Goal: Task Accomplishment & Management: Complete application form

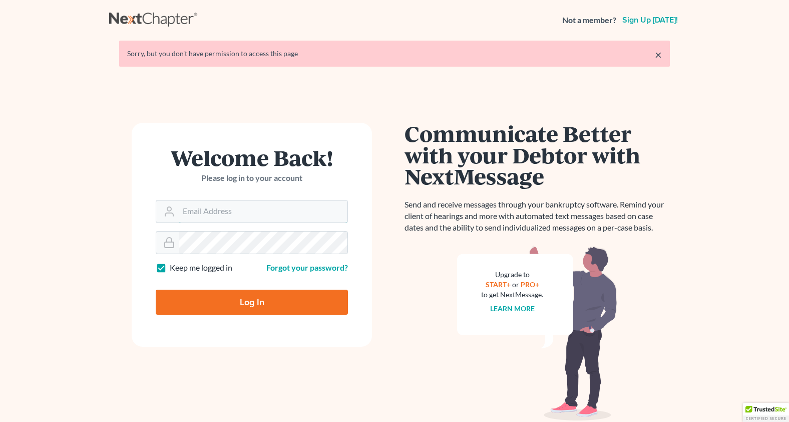
type input "[PERSON_NAME][EMAIL_ADDRESS][DOMAIN_NAME]"
click at [234, 303] on input "Log In" at bounding box center [252, 301] width 192 height 25
type input "Thinking..."
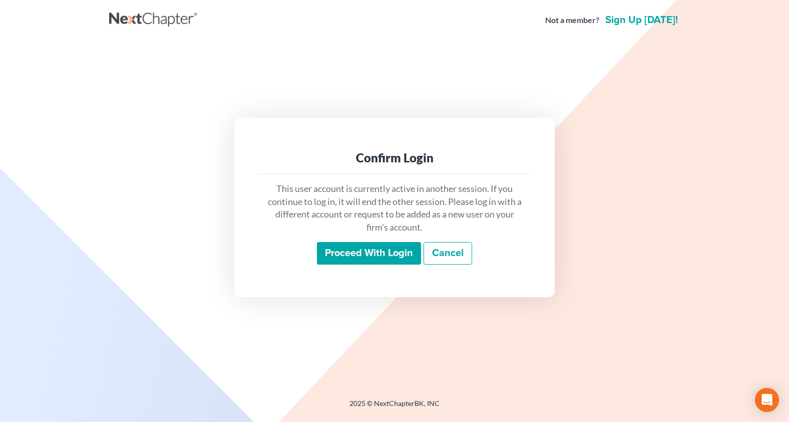
click at [329, 253] on input "Proceed with login" at bounding box center [369, 253] width 104 height 23
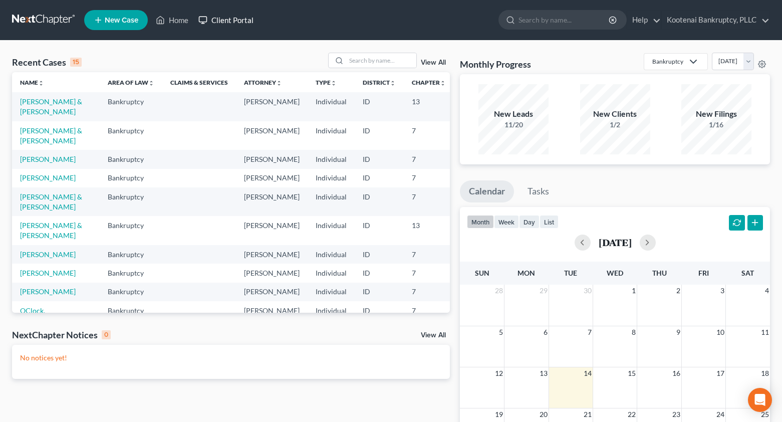
click at [219, 19] on link "Client Portal" at bounding box center [225, 20] width 65 height 18
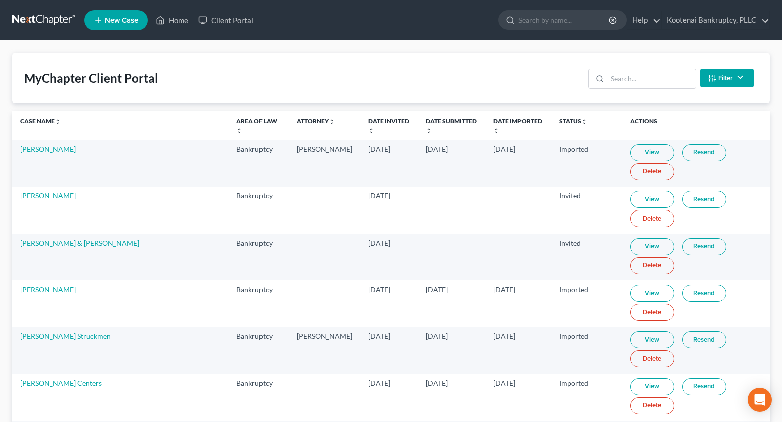
click at [717, 79] on button "Filter" at bounding box center [727, 78] width 54 height 19
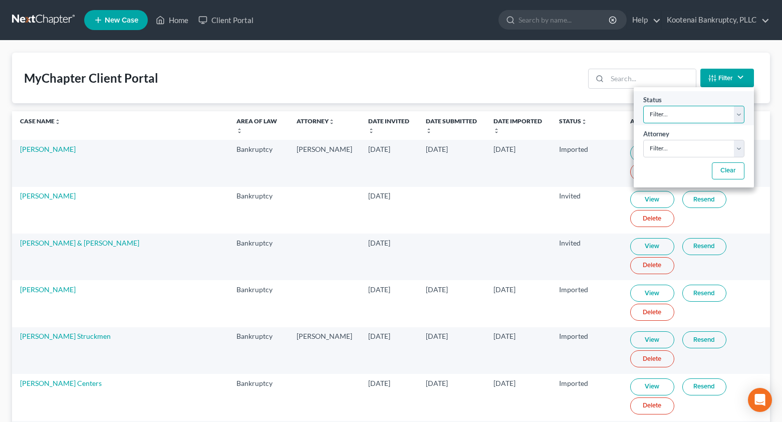
click at [649, 121] on select "Filter... Invited In Progress Ready To Review Reviewed Imported Sent Back To De…" at bounding box center [693, 115] width 101 height 18
select select "2"
click at [643, 106] on select "Filter... Invited In Progress Ready To Review Reviewed Imported Sent Back To De…" at bounding box center [693, 115] width 101 height 18
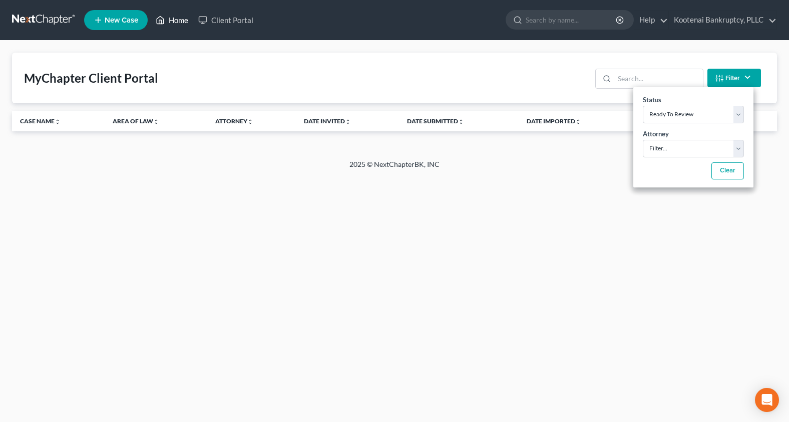
click at [176, 19] on link "Home" at bounding box center [172, 20] width 43 height 18
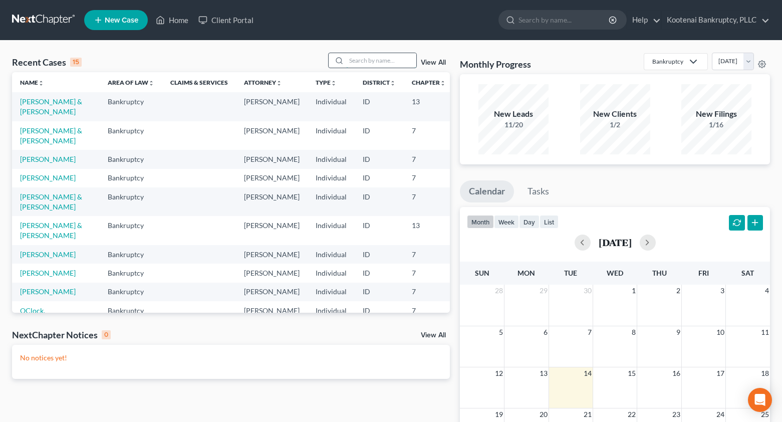
click at [366, 62] on input "search" at bounding box center [381, 60] width 70 height 15
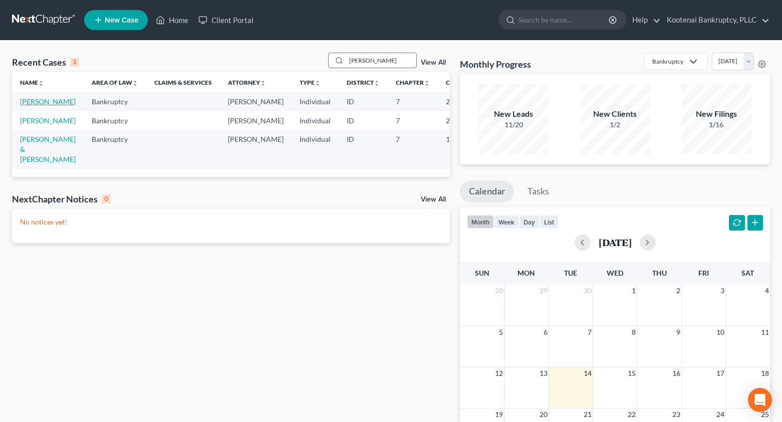
type input "[PERSON_NAME]"
click at [28, 104] on link "[PERSON_NAME]" at bounding box center [48, 101] width 56 height 9
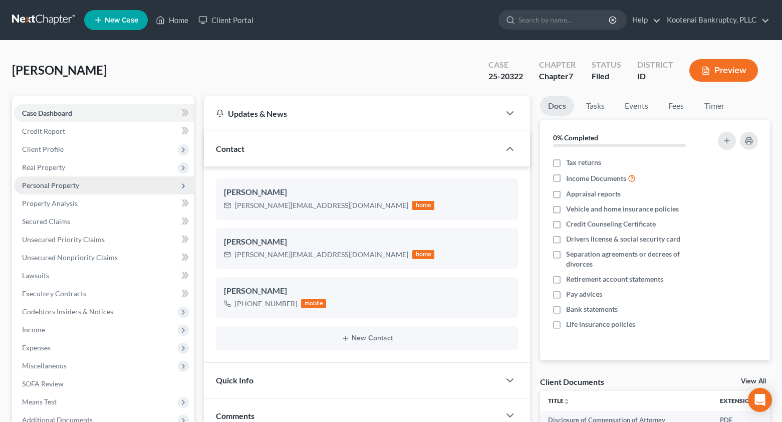
click at [35, 185] on span "Personal Property" at bounding box center [50, 185] width 57 height 9
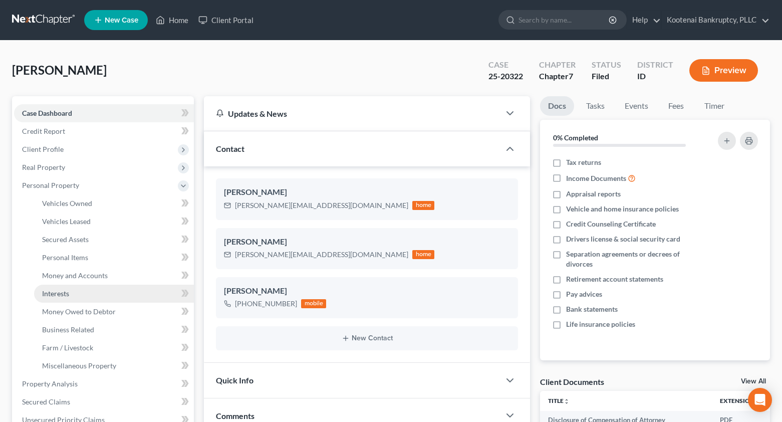
click at [54, 292] on span "Interests" at bounding box center [55, 293] width 27 height 9
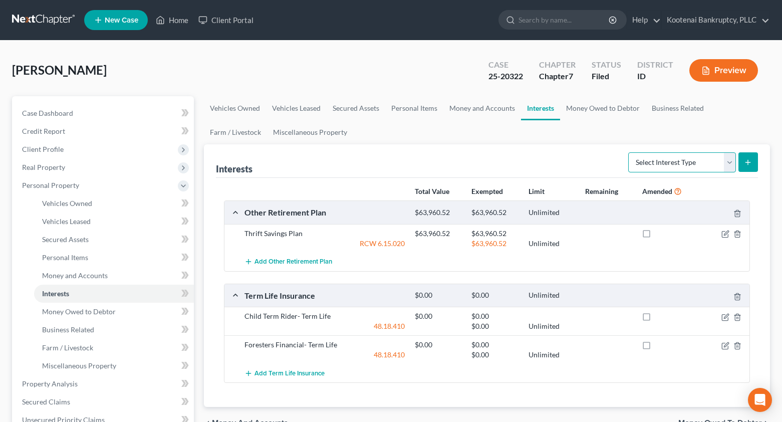
click at [727, 160] on select "Select Interest Type 401K Annuity Bond Education IRA Government Bond Government…" at bounding box center [682, 162] width 108 height 20
select select "ira"
click at [629, 152] on select "Select Interest Type 401K Annuity Bond Education IRA Government Bond Government…" at bounding box center [682, 162] width 108 height 20
click at [752, 166] on button "submit" at bounding box center [748, 162] width 20 height 20
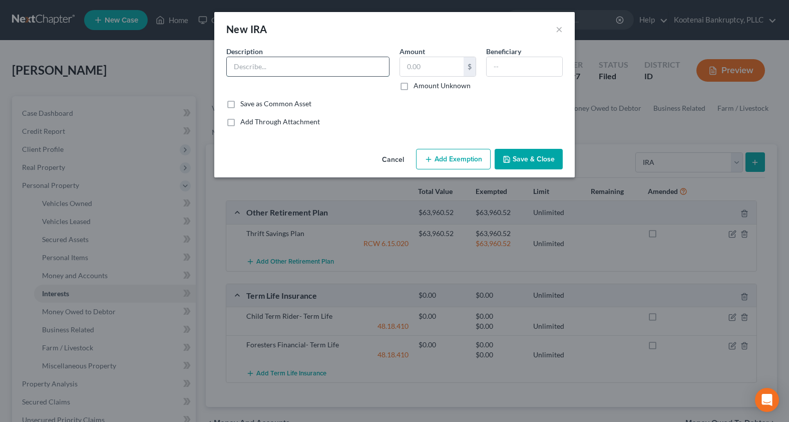
click at [233, 68] on input "text" at bounding box center [308, 66] width 162 height 19
type input "Vanguard IRA"
drag, startPoint x: 411, startPoint y: 68, endPoint x: 414, endPoint y: 62, distance: 6.3
click at [410, 68] on input "text" at bounding box center [432, 66] width 64 height 19
type input "312.25"
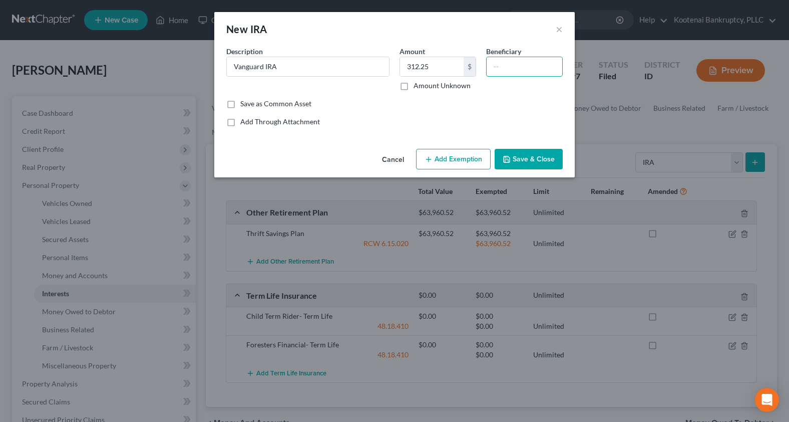
drag, startPoint x: 500, startPoint y: 61, endPoint x: 472, endPoint y: 50, distance: 29.9
click at [499, 62] on input "text" at bounding box center [525, 66] width 76 height 19
type input "[PERSON_NAME]"
click at [454, 167] on button "Add Exemption" at bounding box center [453, 159] width 75 height 21
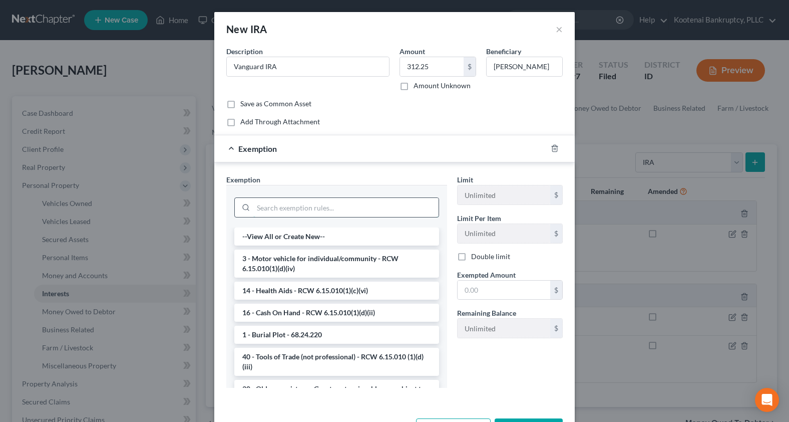
click at [267, 207] on input "search" at bounding box center [345, 207] width 185 height 19
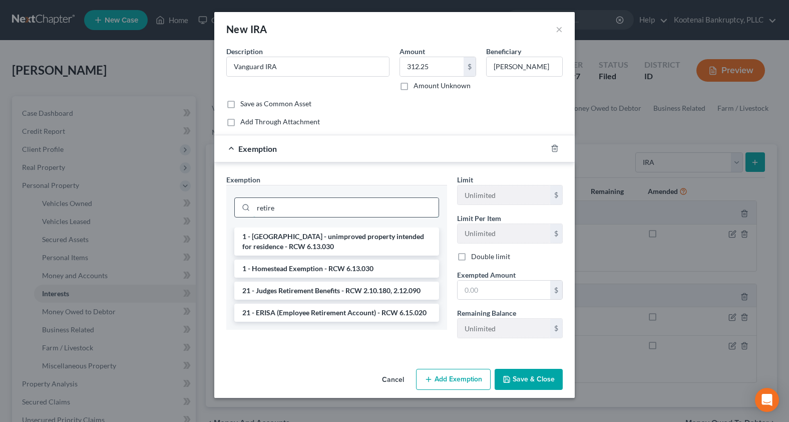
drag, startPoint x: 279, startPoint y: 209, endPoint x: 240, endPoint y: 205, distance: 38.8
click at [244, 204] on div "retire" at bounding box center [336, 207] width 205 height 20
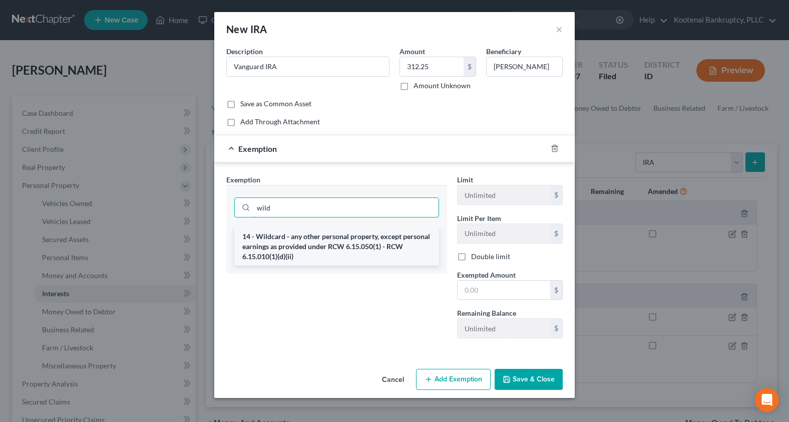
type input "wild"
click at [274, 240] on li "14 - Wildcard - any other personal property, except personal earnings as provid…" at bounding box center [336, 246] width 205 height 38
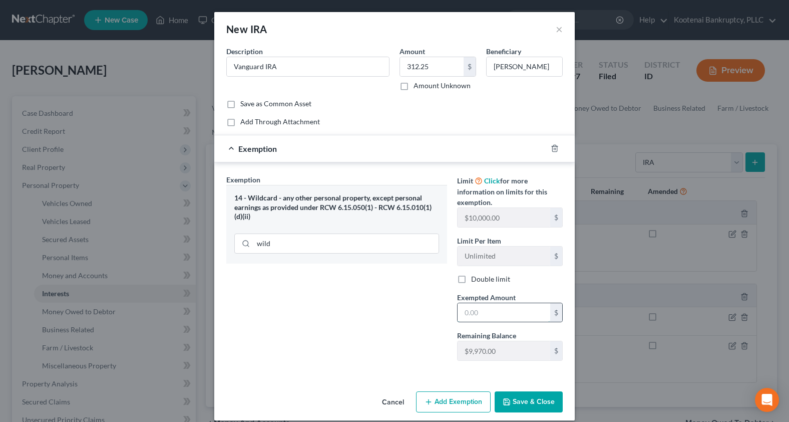
click at [474, 315] on input "text" at bounding box center [504, 312] width 93 height 19
type input "312.25"
click at [522, 403] on button "Save & Close" at bounding box center [529, 401] width 68 height 21
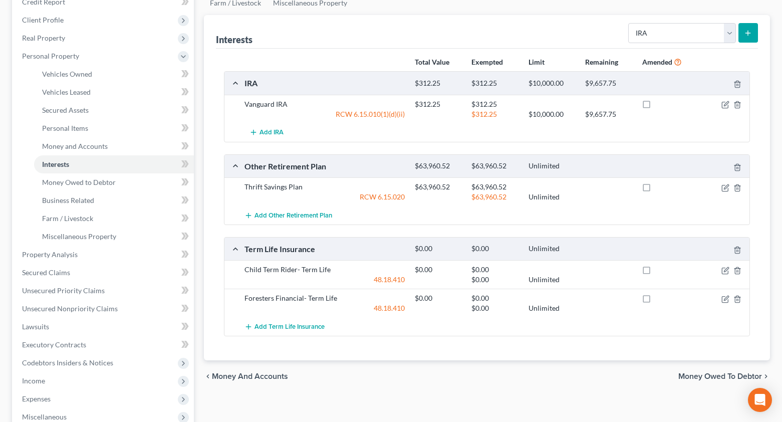
scroll to position [59, 0]
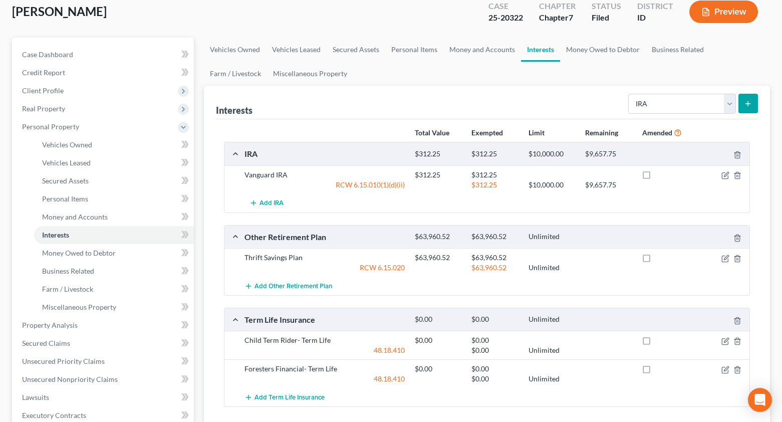
click at [656, 177] on label at bounding box center [656, 177] width 0 height 0
click at [660, 176] on input "checkbox" at bounding box center [663, 173] width 7 height 7
checkbox input "true"
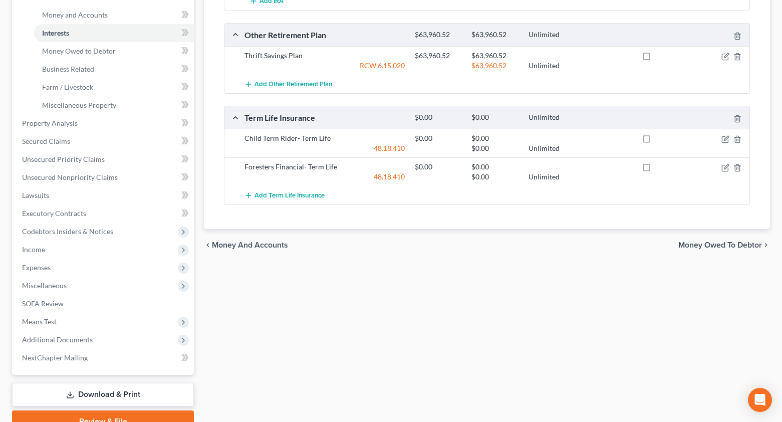
scroll to position [309, 0]
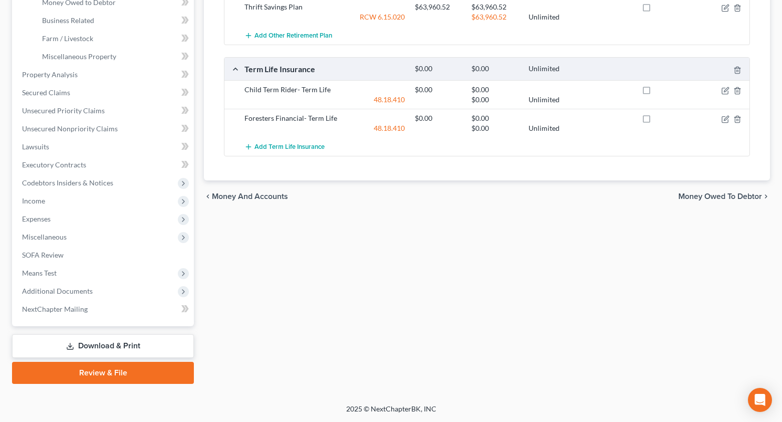
click at [112, 348] on link "Download & Print" at bounding box center [103, 346] width 182 height 24
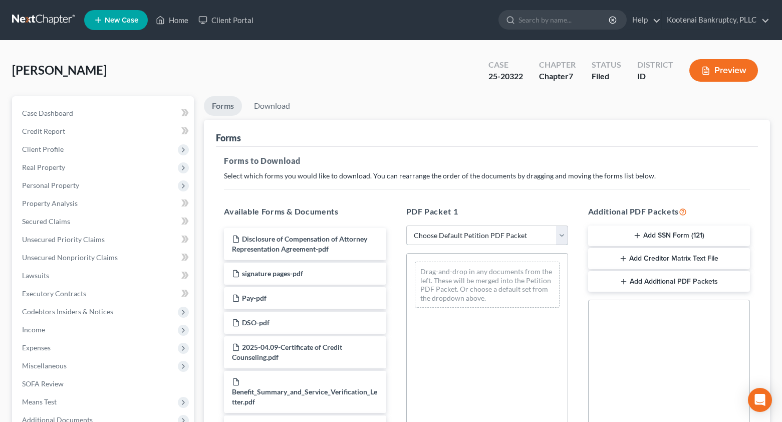
click at [442, 239] on select "Choose Default Petition PDF Packet Complete Bankruptcy Petition (all forms and …" at bounding box center [487, 235] width 162 height 20
select select "2"
click at [406, 225] on select "Choose Default Petition PDF Packet Complete Bankruptcy Petition (all forms and …" at bounding box center [487, 235] width 162 height 20
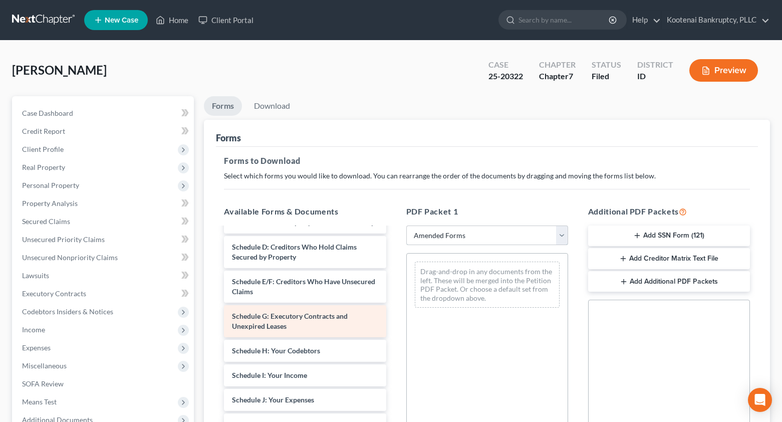
scroll to position [50, 0]
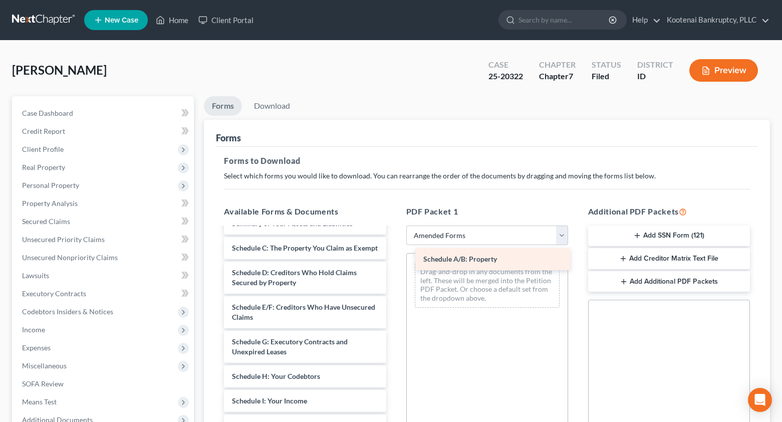
drag, startPoint x: 259, startPoint y: 245, endPoint x: 444, endPoint y: 261, distance: 185.0
click at [394, 259] on div "Schedule A/B: Property Voluntary Petition for Individuals Filing for Bankruptcy…" at bounding box center [305, 430] width 178 height 505
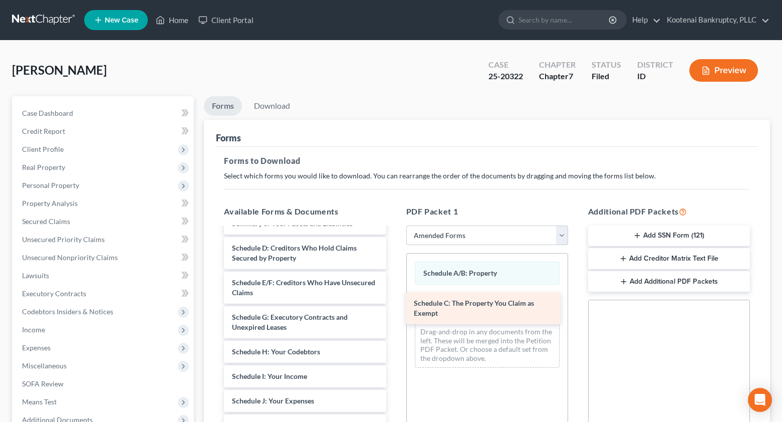
drag, startPoint x: 270, startPoint y: 261, endPoint x: 452, endPoint y: 316, distance: 190.0
click at [394, 316] on div "Schedule C: The Property You Claim as Exempt Voluntary Petition for Individuals…" at bounding box center [305, 418] width 178 height 480
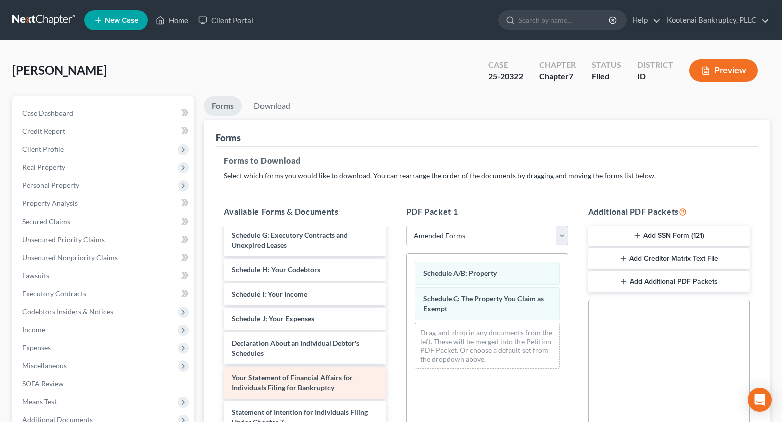
scroll to position [150, 0]
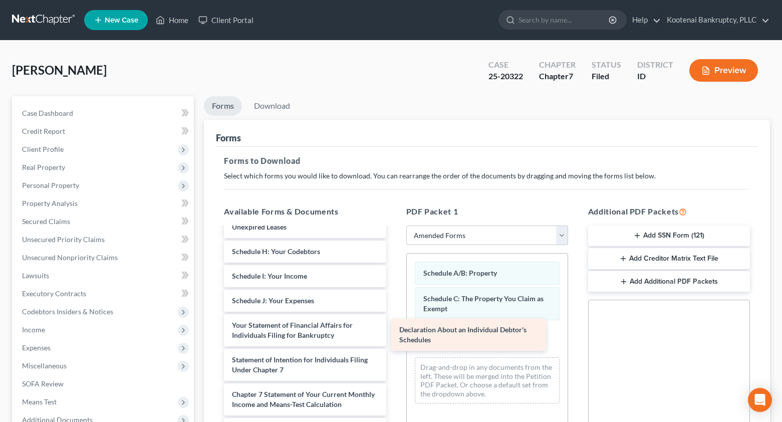
drag, startPoint x: 282, startPoint y: 331, endPoint x: 450, endPoint y: 335, distance: 167.3
click at [394, 335] on div "Declaration About an Individual Debtor's Schedules Voluntary Petition for Indiv…" at bounding box center [305, 301] width 178 height 446
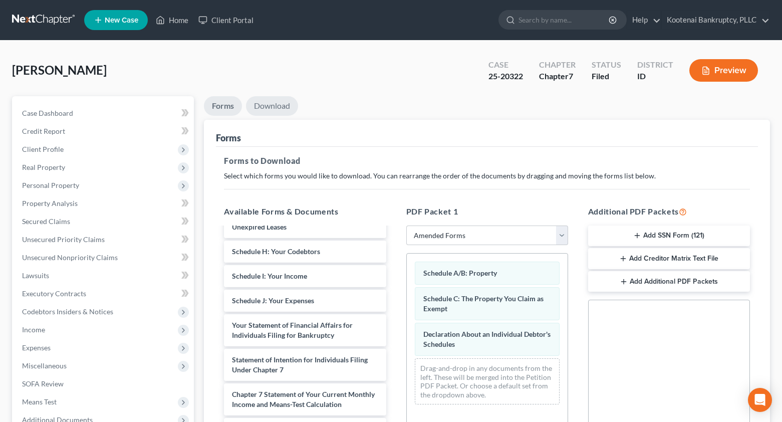
click at [274, 102] on link "Download" at bounding box center [272, 106] width 52 height 20
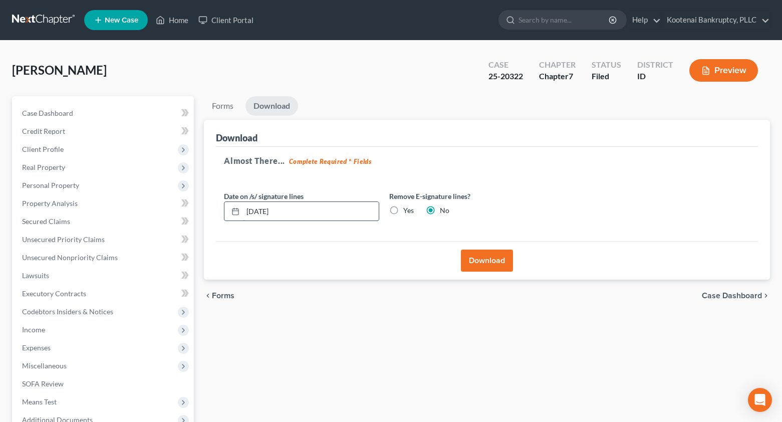
drag, startPoint x: 294, startPoint y: 206, endPoint x: 242, endPoint y: 213, distance: 52.5
click at [242, 213] on div "[DATE]" at bounding box center [301, 211] width 155 height 20
click at [477, 266] on button "Download" at bounding box center [487, 260] width 52 height 22
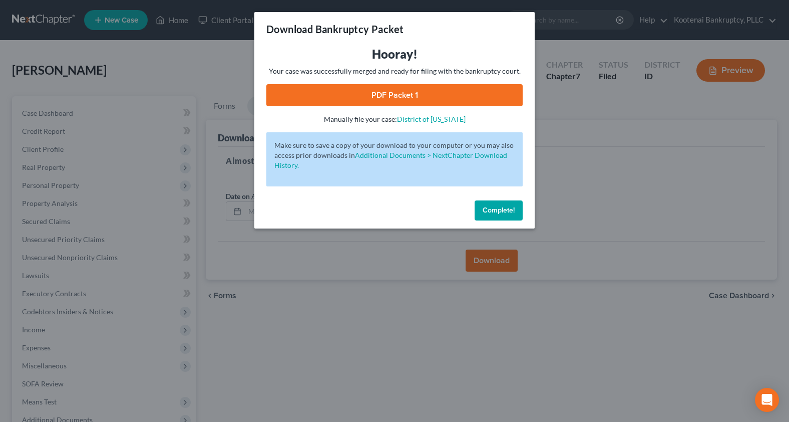
click at [387, 98] on link "PDF Packet 1" at bounding box center [394, 95] width 256 height 22
click at [487, 215] on button "Complete!" at bounding box center [499, 210] width 48 height 20
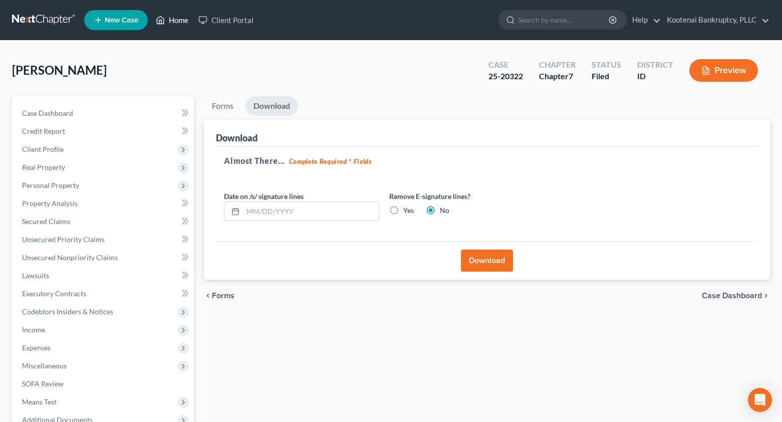
click at [170, 19] on link "Home" at bounding box center [172, 20] width 43 height 18
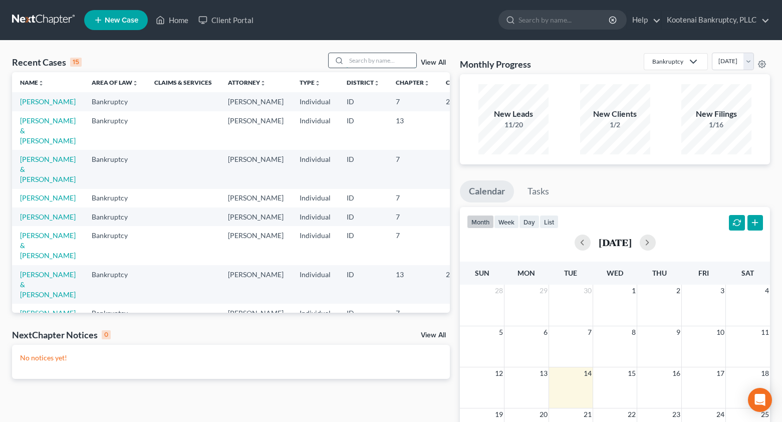
click at [362, 62] on input "search" at bounding box center [381, 60] width 70 height 15
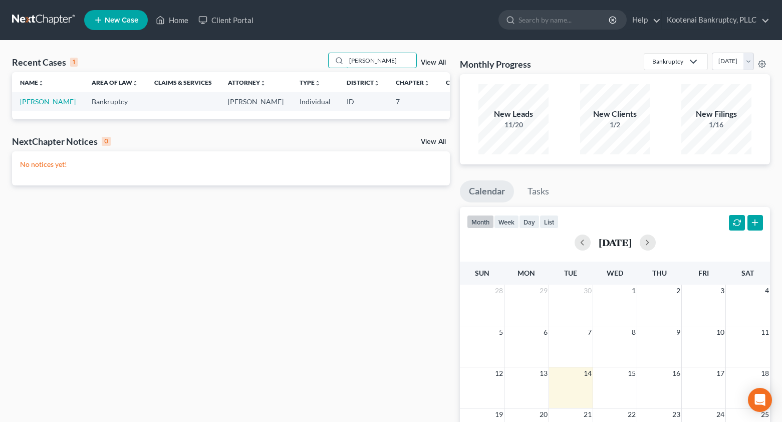
type input "[PERSON_NAME]"
click at [30, 101] on link "[PERSON_NAME]" at bounding box center [48, 101] width 56 height 9
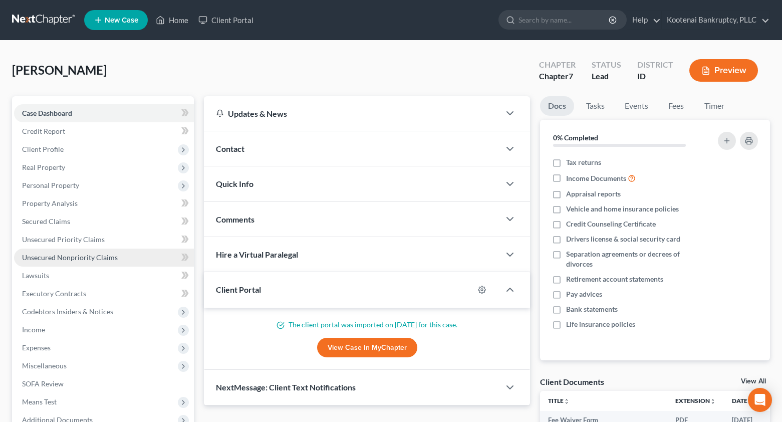
click at [35, 259] on span "Unsecured Nonpriority Claims" at bounding box center [70, 257] width 96 height 9
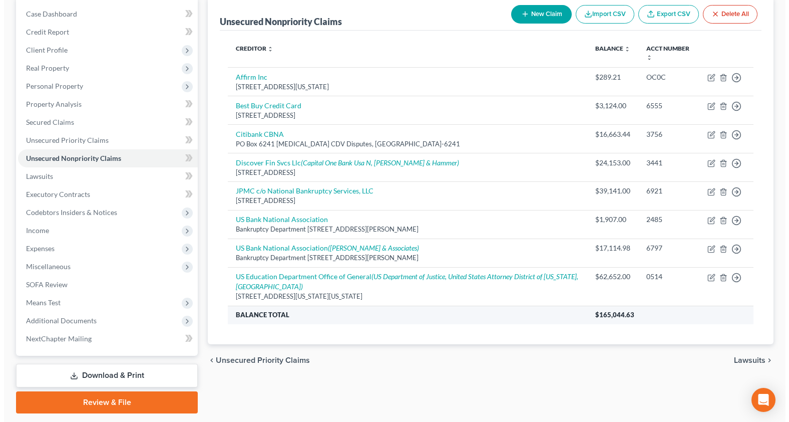
scroll to position [100, 0]
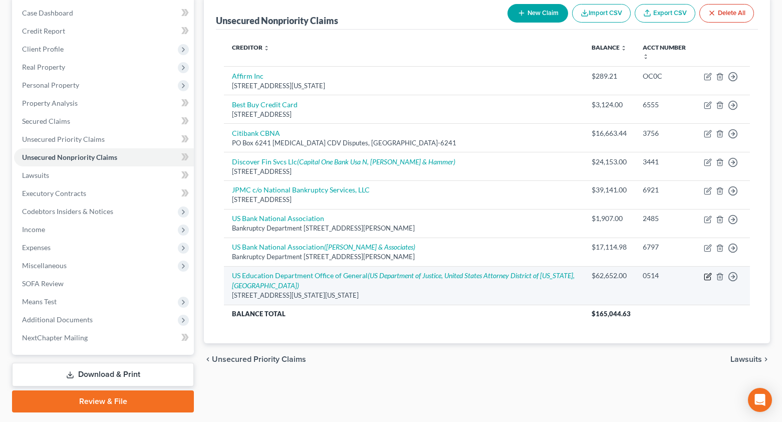
click at [707, 274] on icon "button" at bounding box center [708, 276] width 8 height 8
select select "8"
select select "17"
select select "0"
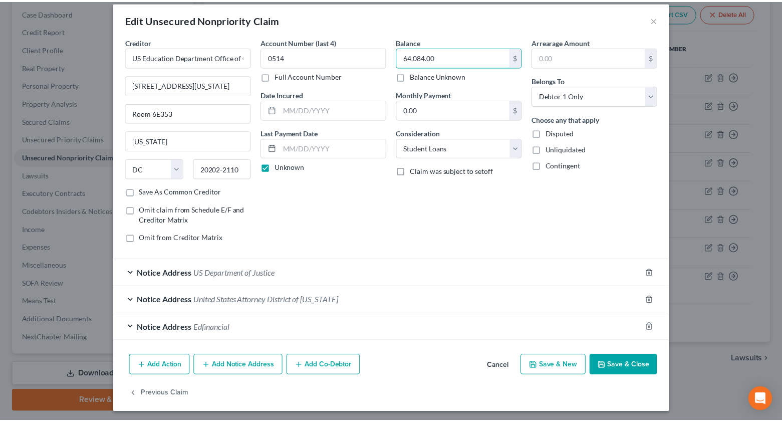
scroll to position [13, 0]
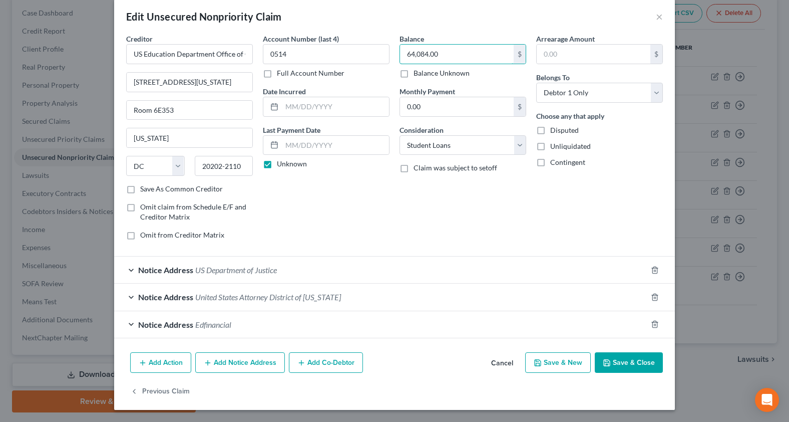
type input "64,084.00"
click at [624, 371] on button "Save & Close" at bounding box center [629, 362] width 68 height 21
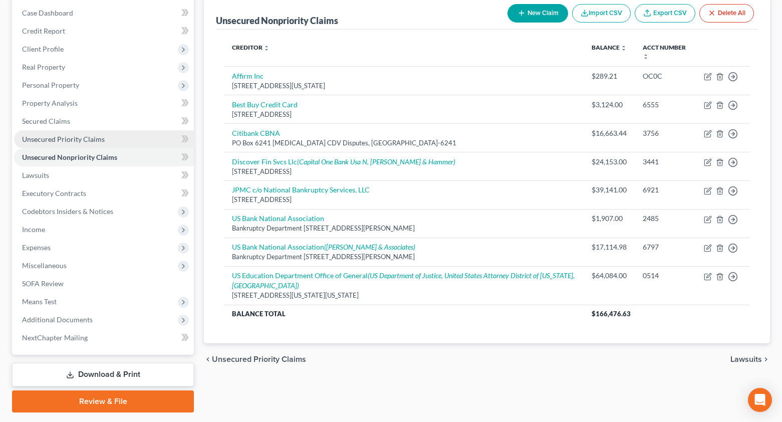
click at [50, 137] on span "Unsecured Priority Claims" at bounding box center [63, 139] width 83 height 9
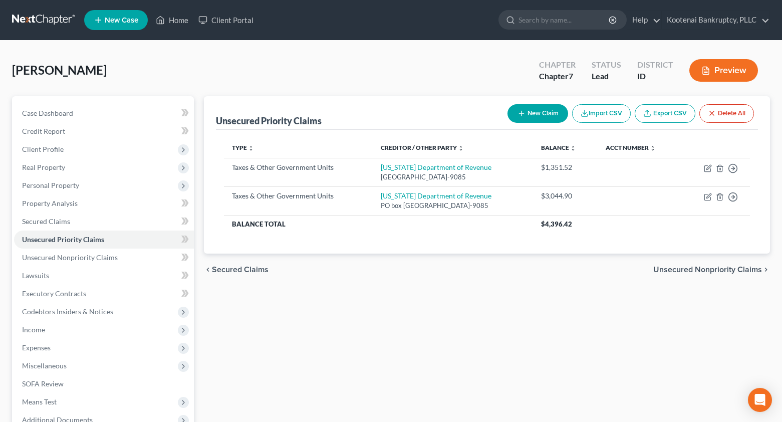
click at [546, 115] on button "New Claim" at bounding box center [537, 113] width 61 height 19
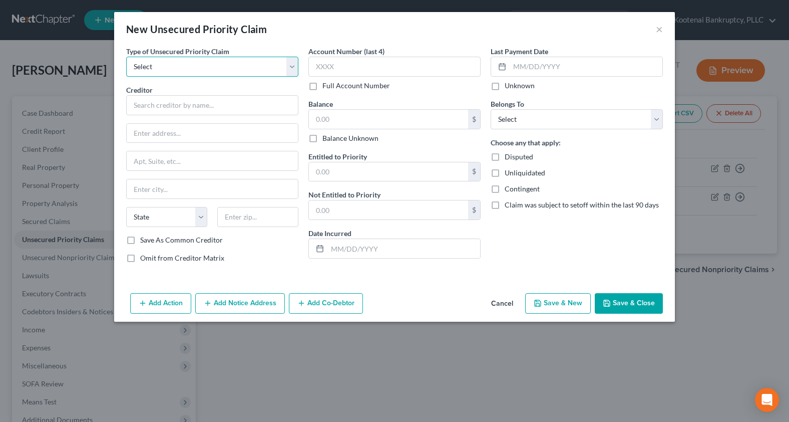
click at [160, 61] on select "Select Taxes & Other Government Units Domestic Support Obligations Extensions o…" at bounding box center [212, 67] width 172 height 20
select select "0"
click at [126, 57] on select "Select Taxes & Other Government Units Domestic Support Obligations Extensions o…" at bounding box center [212, 67] width 172 height 20
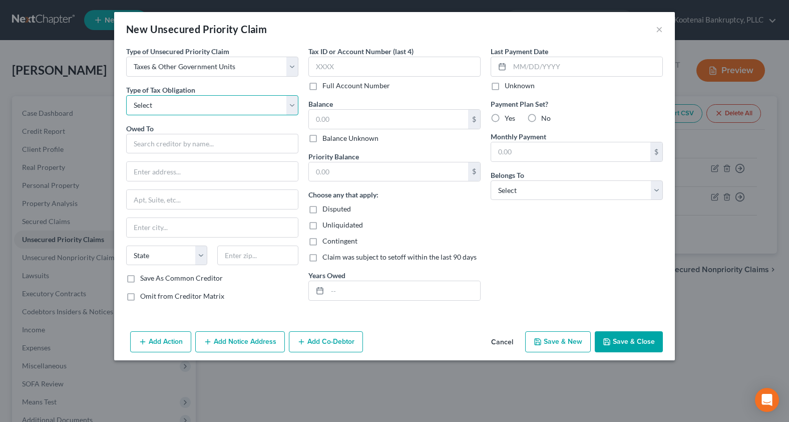
click at [165, 108] on select "Select Federal City State Franchise Tax Board Other" at bounding box center [212, 105] width 172 height 20
select select "0"
click at [126, 95] on select "Select Federal City State Franchise Tax Board Other" at bounding box center [212, 105] width 172 height 20
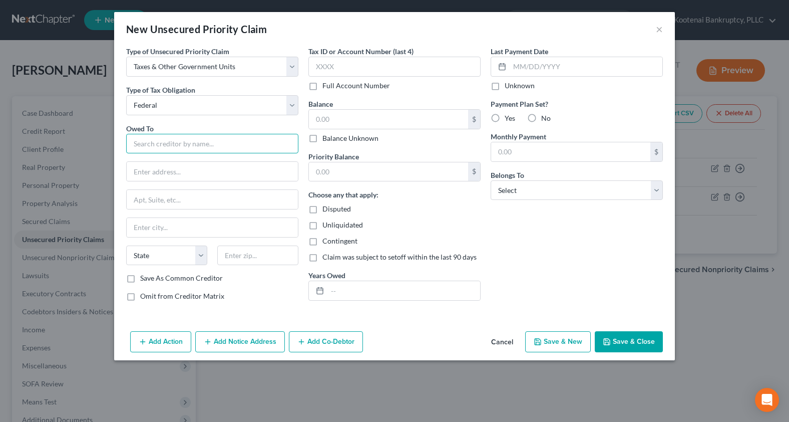
click at [149, 145] on input "text" at bounding box center [212, 144] width 172 height 20
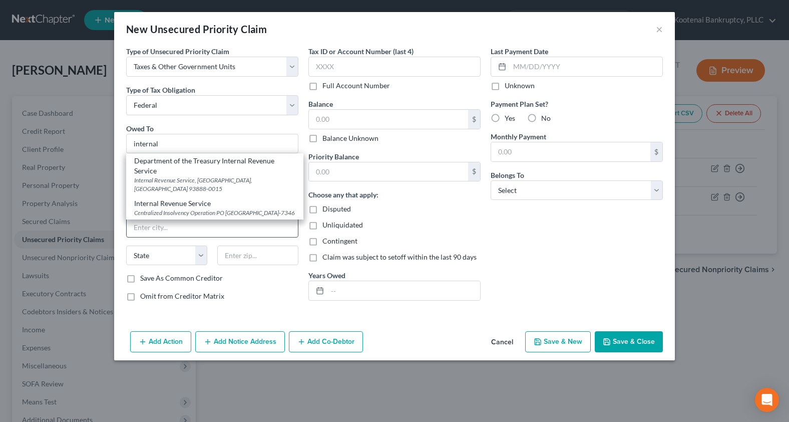
drag, startPoint x: 155, startPoint y: 201, endPoint x: 182, endPoint y: 228, distance: 37.9
click at [155, 208] on div "Centralized Insolvency Operation PO [GEOGRAPHIC_DATA]-7346" at bounding box center [214, 212] width 161 height 9
type input "Internal Revenue Service"
type input "Centralized Insolvency Operation"
type input "PO Box 7346"
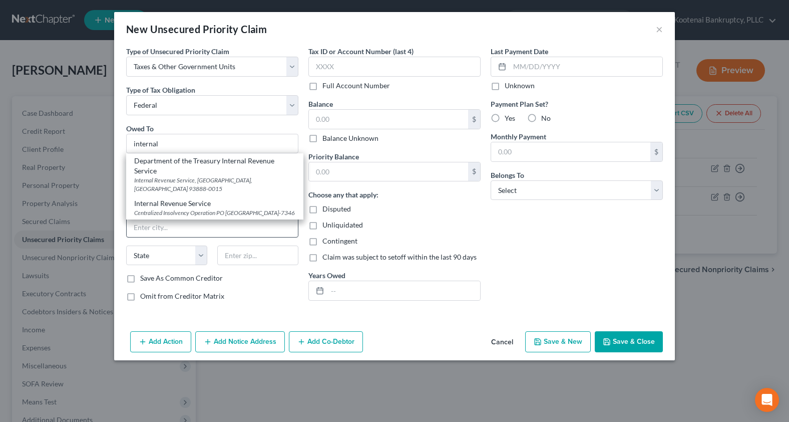
type input "[GEOGRAPHIC_DATA]"
select select "39"
type input "19101-7346"
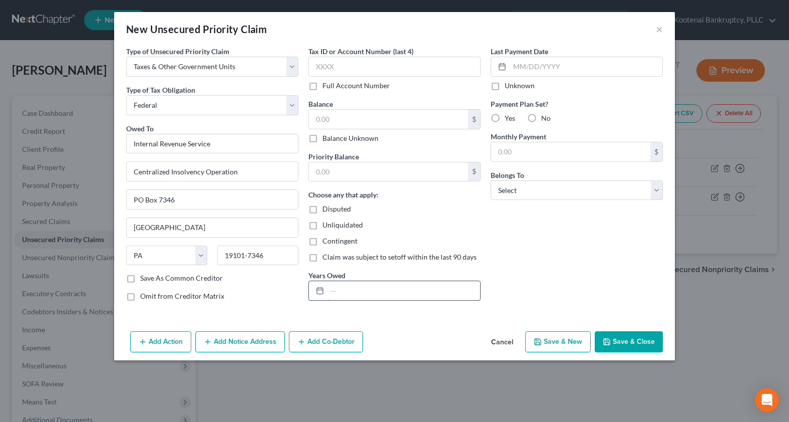
drag, startPoint x: 337, startPoint y: 296, endPoint x: 337, endPoint y: 289, distance: 6.5
click at [337, 296] on input "text" at bounding box center [404, 290] width 153 height 19
type input "2022"
click at [350, 175] on input "text" at bounding box center [388, 171] width 159 height 19
type input "1,671.49"
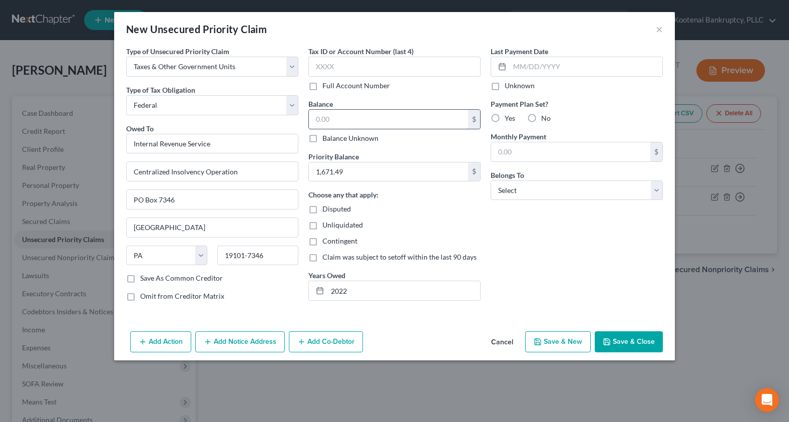
click at [340, 122] on input "text" at bounding box center [388, 119] width 159 height 19
type input "1,671.49"
click at [509, 188] on select "Select Debtor 1 Only Debtor 2 Only Debtor 1 And Debtor 2 Only At Least One Of T…" at bounding box center [577, 190] width 172 height 20
select select "0"
click at [491, 180] on select "Select Debtor 1 Only Debtor 2 Only Debtor 1 And Debtor 2 Only At Least One Of T…" at bounding box center [577, 190] width 172 height 20
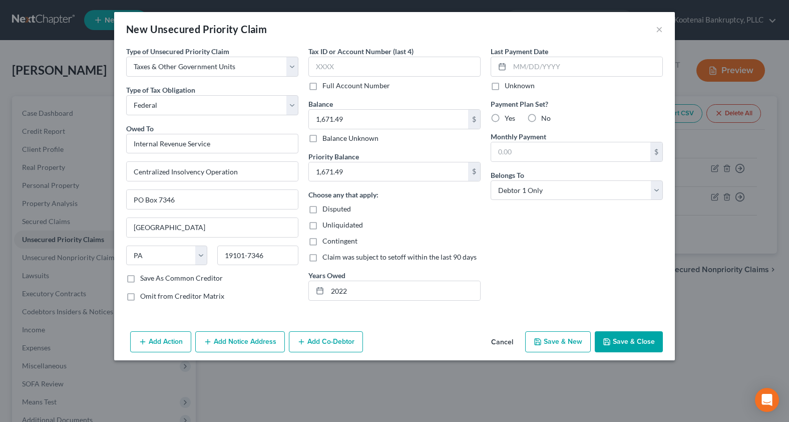
click at [638, 345] on button "Save & Close" at bounding box center [629, 341] width 68 height 21
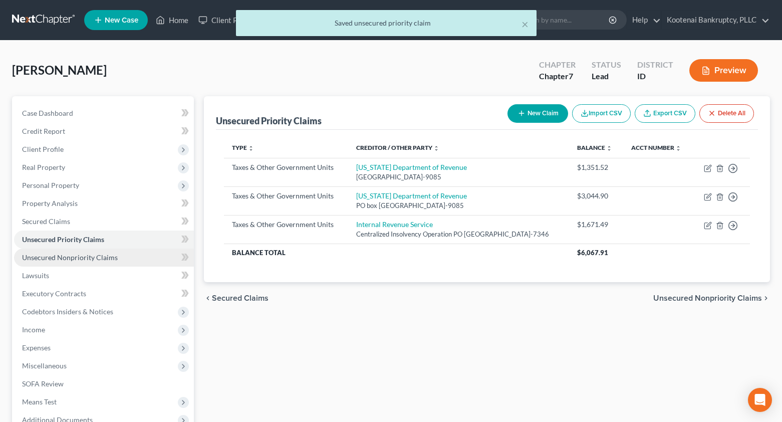
click at [72, 256] on span "Unsecured Nonpriority Claims" at bounding box center [70, 257] width 96 height 9
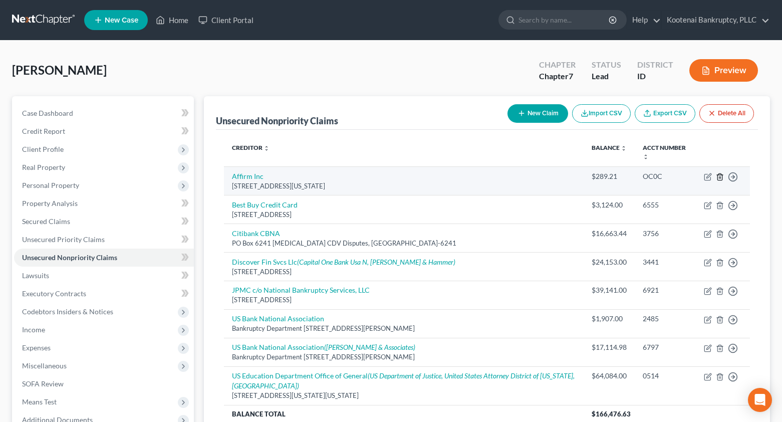
click at [718, 173] on icon "button" at bounding box center [720, 177] width 8 height 8
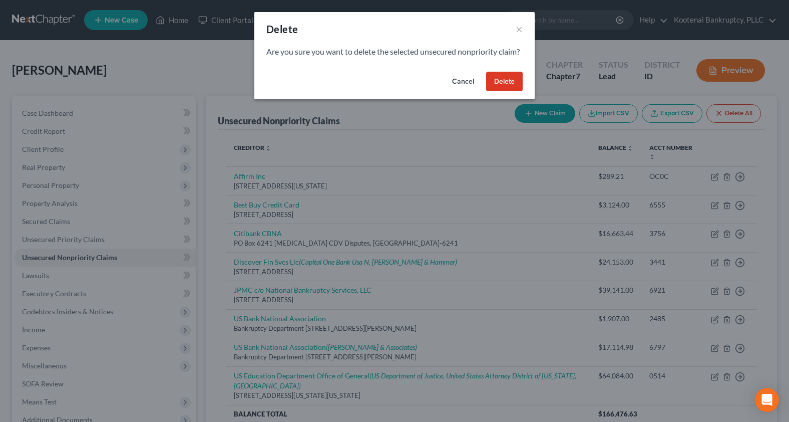
drag, startPoint x: 505, startPoint y: 87, endPoint x: 251, endPoint y: 144, distance: 259.8
click at [504, 87] on button "Delete" at bounding box center [504, 82] width 37 height 20
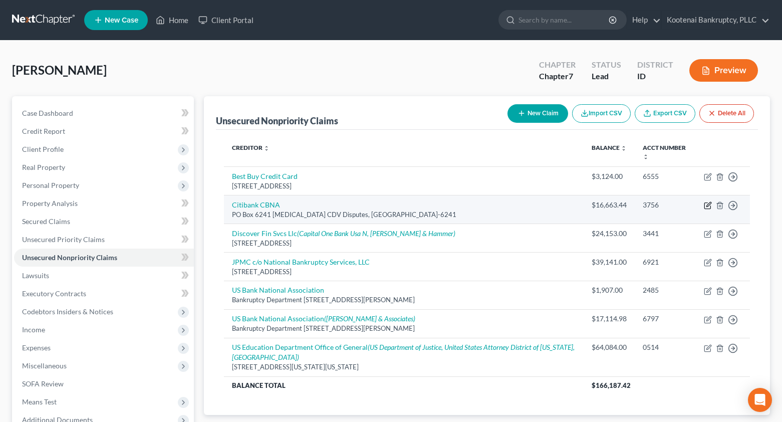
click at [707, 205] on icon "button" at bounding box center [708, 205] width 8 height 8
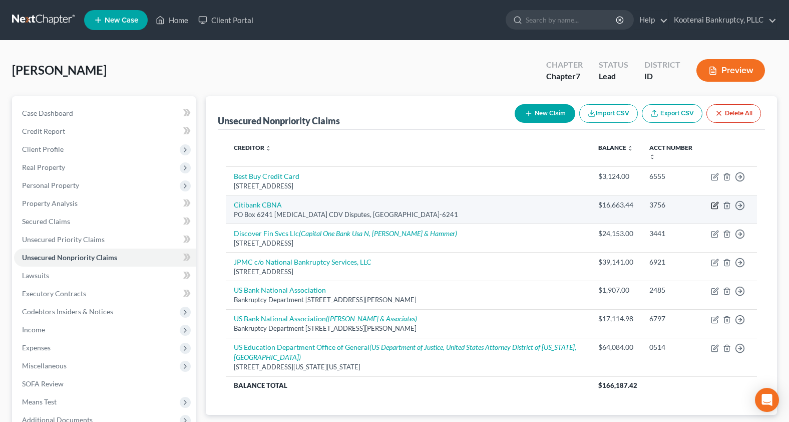
select select "43"
select select "2"
select select "0"
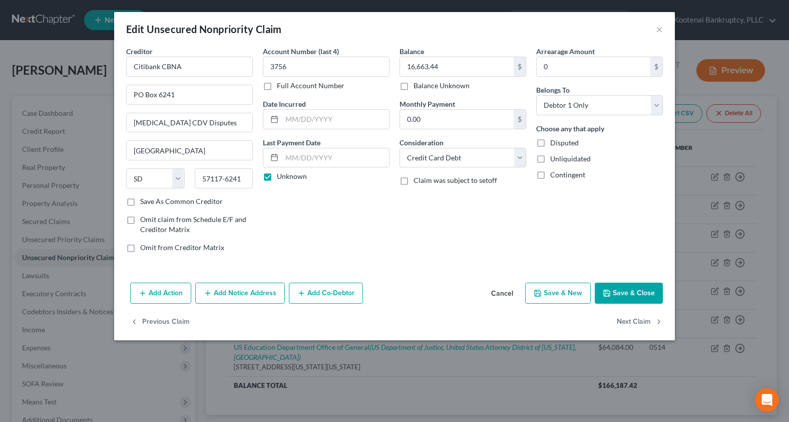
click at [214, 298] on button "Add Notice Address" at bounding box center [240, 292] width 90 height 21
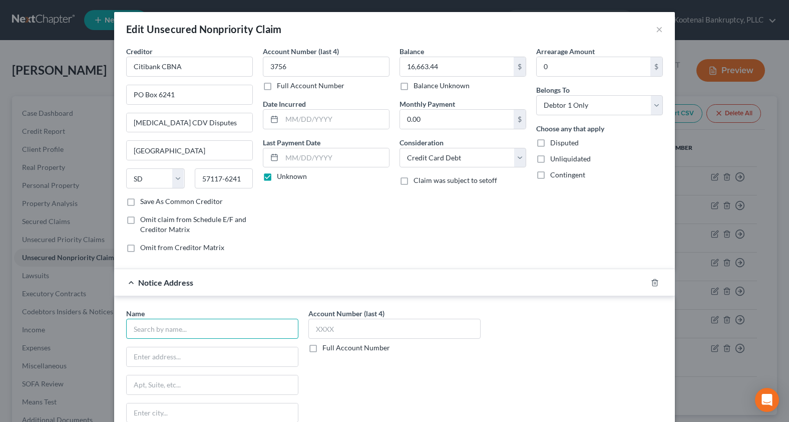
click at [128, 331] on input "text" at bounding box center [212, 329] width 172 height 20
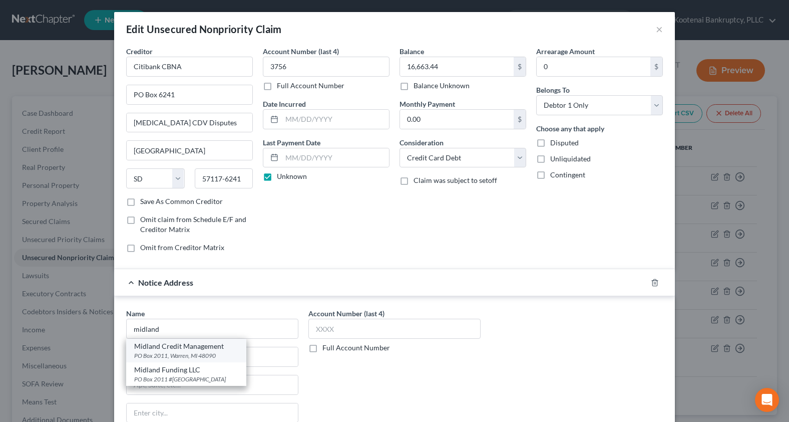
click at [168, 350] on div "Midland Credit Management" at bounding box center [186, 346] width 104 height 10
type input "Midland Credit Management"
type input "PO Box 2011"
type input "[PERSON_NAME]"
select select "23"
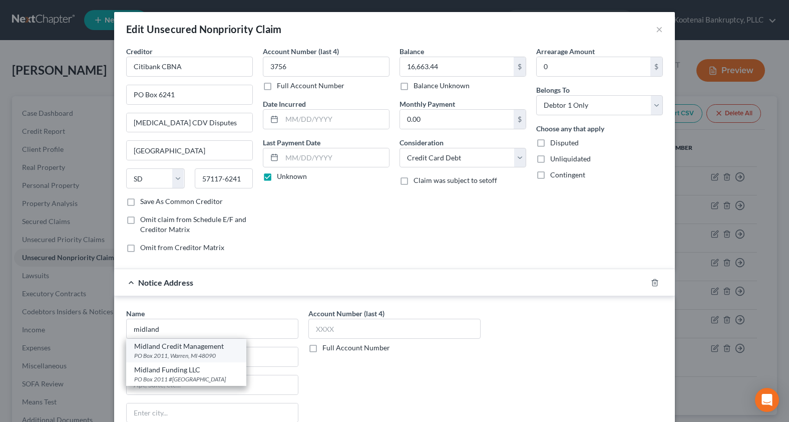
type input "48090"
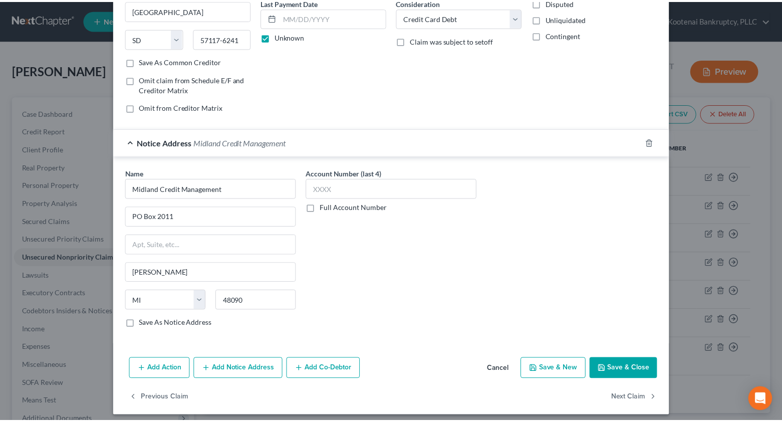
scroll to position [146, 0]
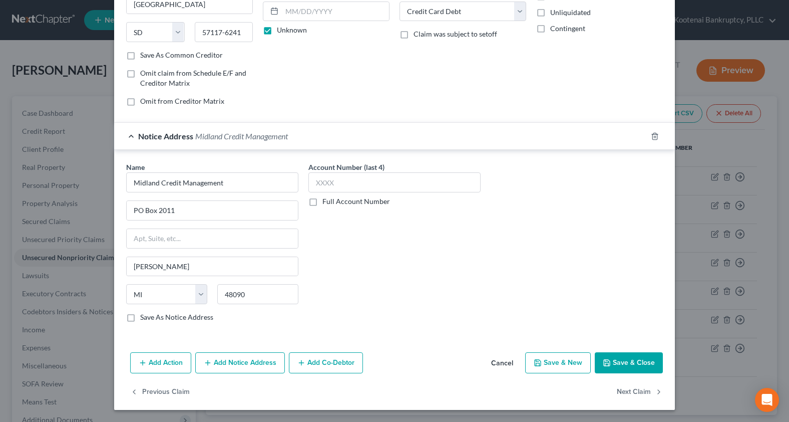
click at [604, 359] on icon "button" at bounding box center [607, 363] width 8 height 8
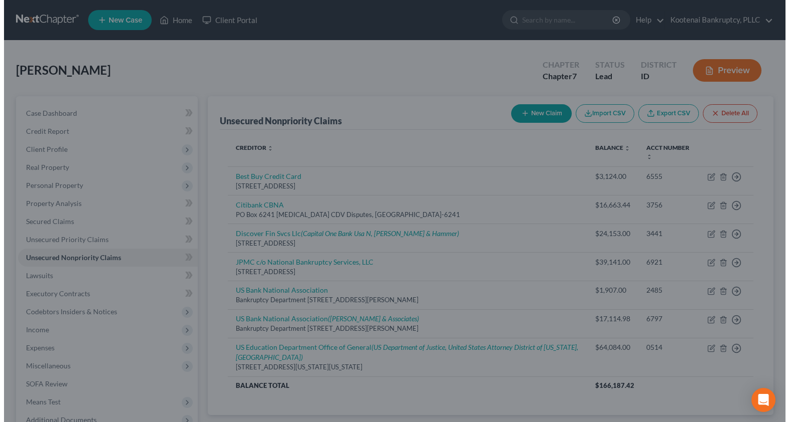
scroll to position [0, 0]
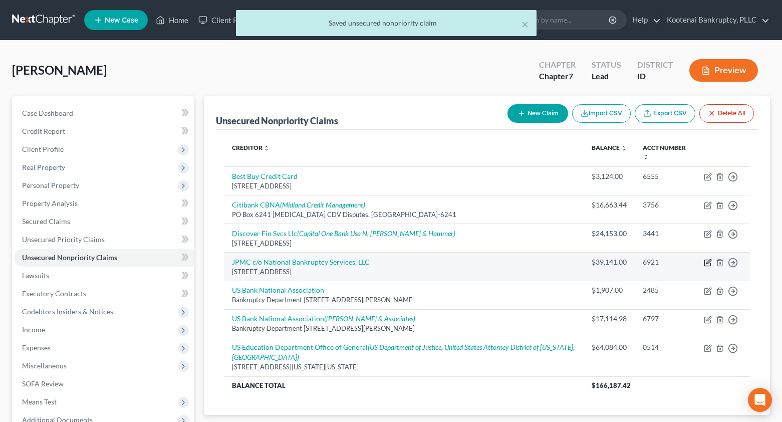
click at [706, 262] on icon "button" at bounding box center [708, 262] width 8 height 8
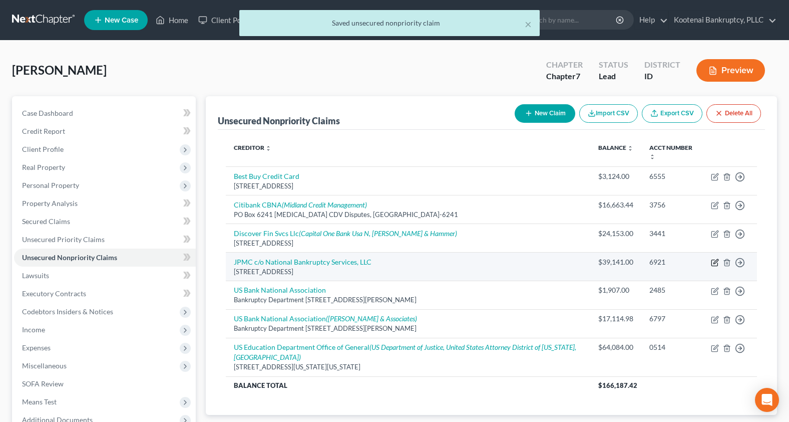
select select "45"
select select "2"
select select "0"
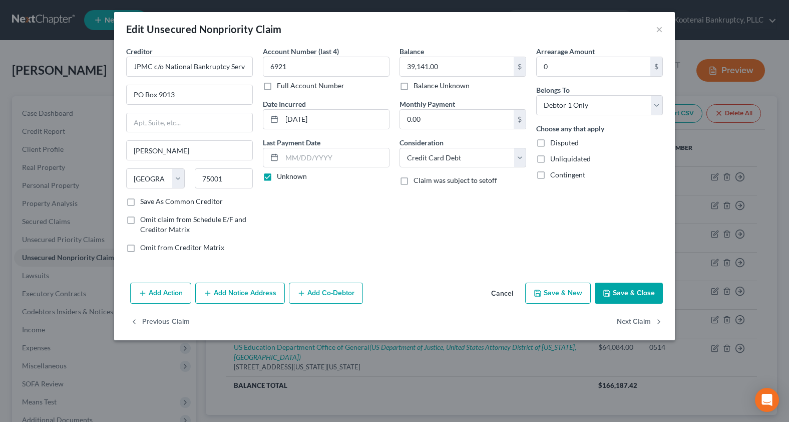
click at [232, 294] on button "Add Notice Address" at bounding box center [240, 292] width 90 height 21
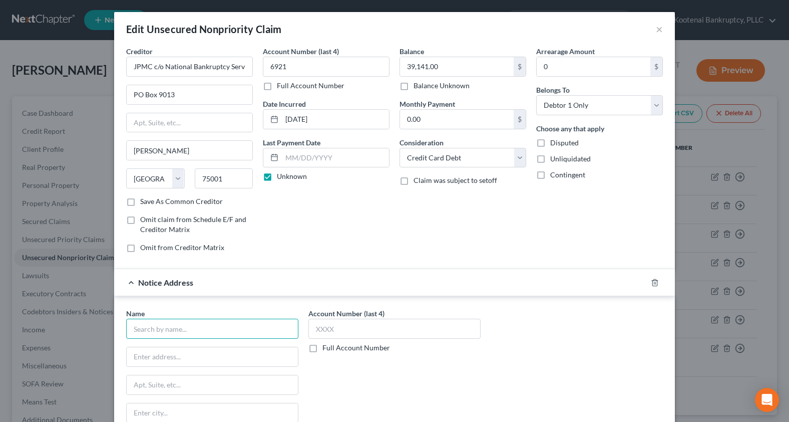
click at [143, 330] on input "text" at bounding box center [212, 329] width 172 height 20
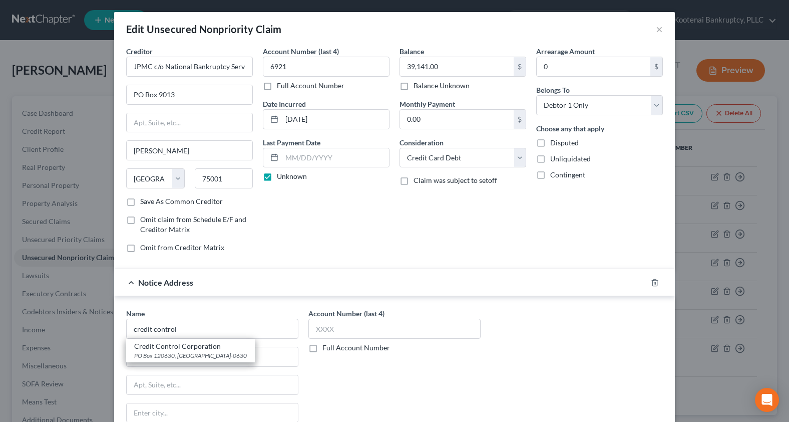
click at [170, 345] on div "Credit Control Corporation" at bounding box center [190, 346] width 113 height 10
type input "Credit Control Corporation"
type input "PO Box 120630"
type input "Newport News"
select select "48"
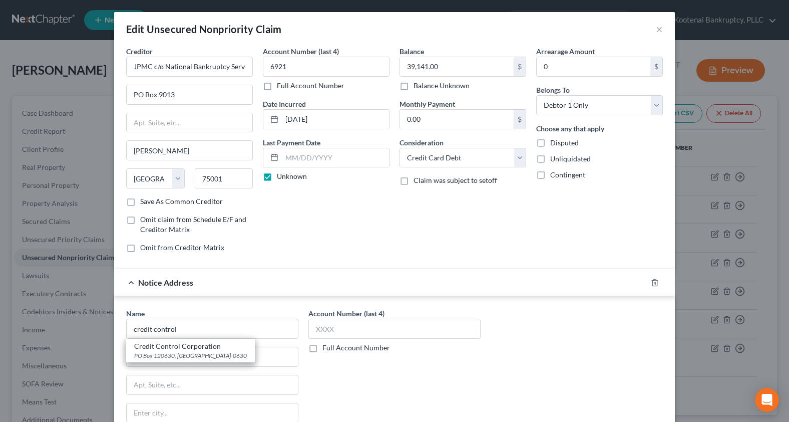
type input "23612-0630"
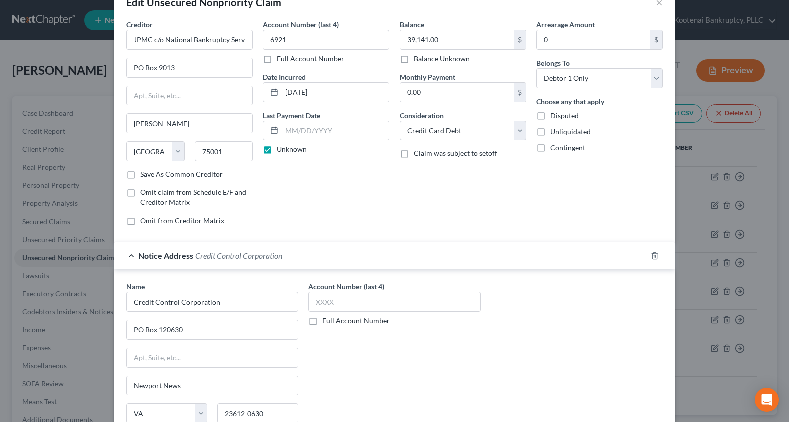
scroll to position [100, 0]
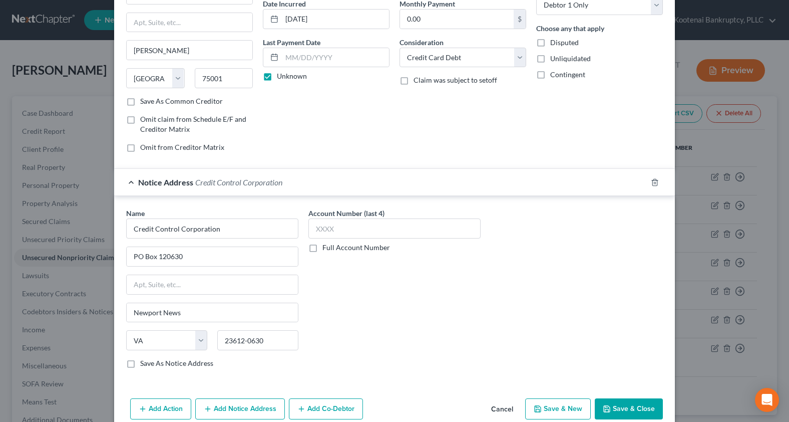
click at [603, 410] on icon "button" at bounding box center [607, 409] width 8 height 8
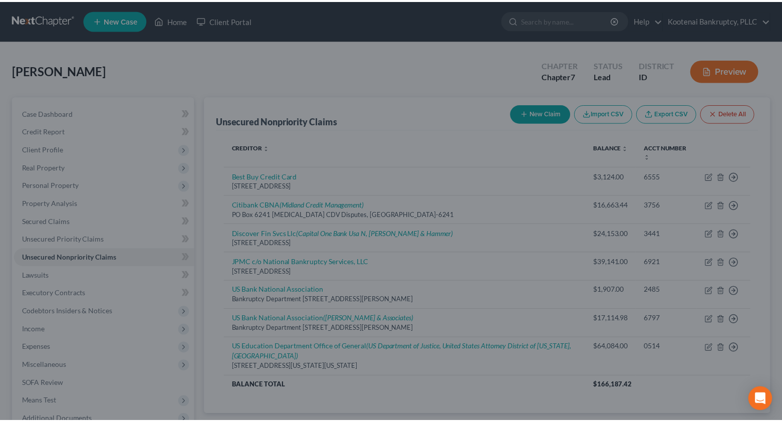
scroll to position [0, 0]
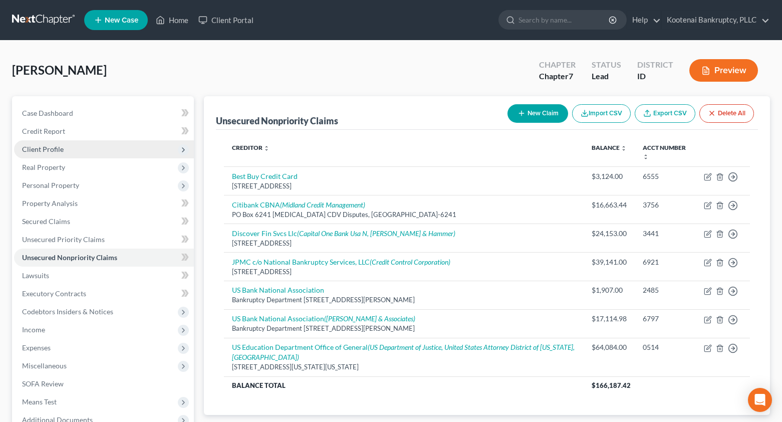
click at [46, 150] on span "Client Profile" at bounding box center [43, 149] width 42 height 9
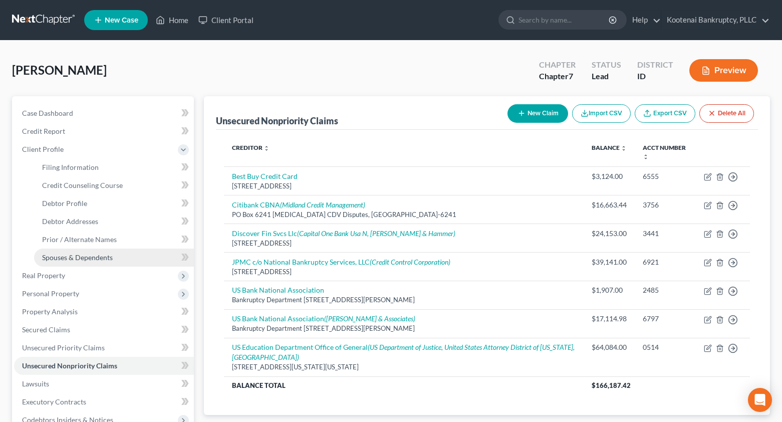
click at [76, 261] on span "Spouses & Dependents" at bounding box center [77, 257] width 71 height 9
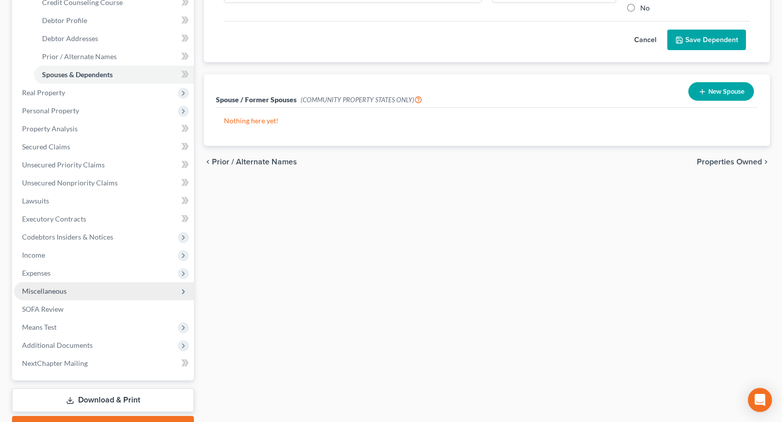
scroll to position [200, 0]
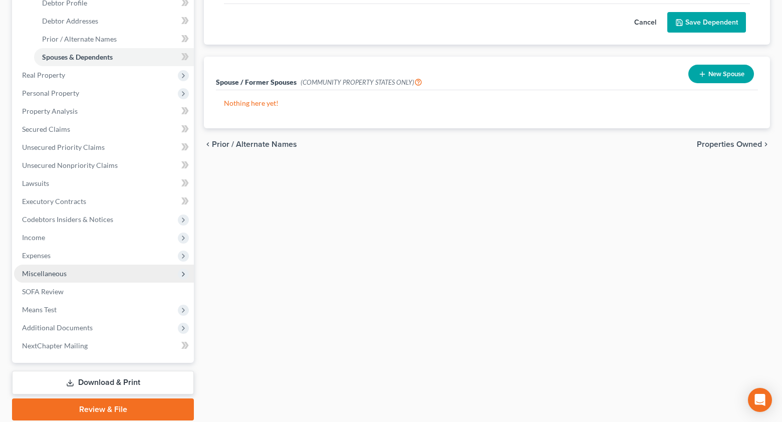
click at [32, 274] on span "Miscellaneous" at bounding box center [44, 273] width 45 height 9
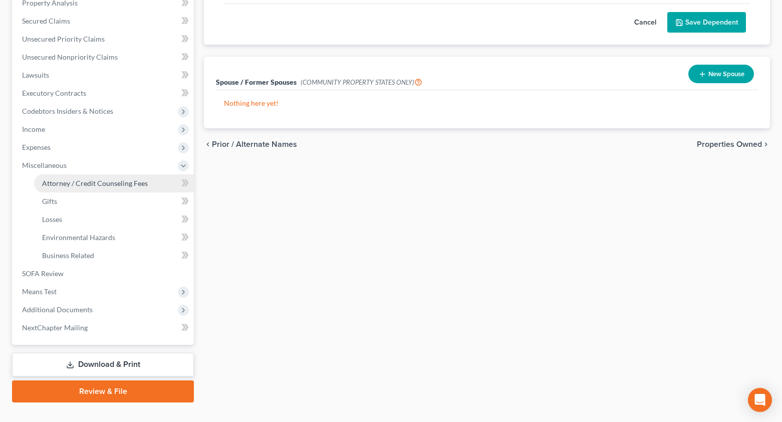
click at [66, 184] on span "Attorney / Credit Counseling Fees" at bounding box center [95, 183] width 106 height 9
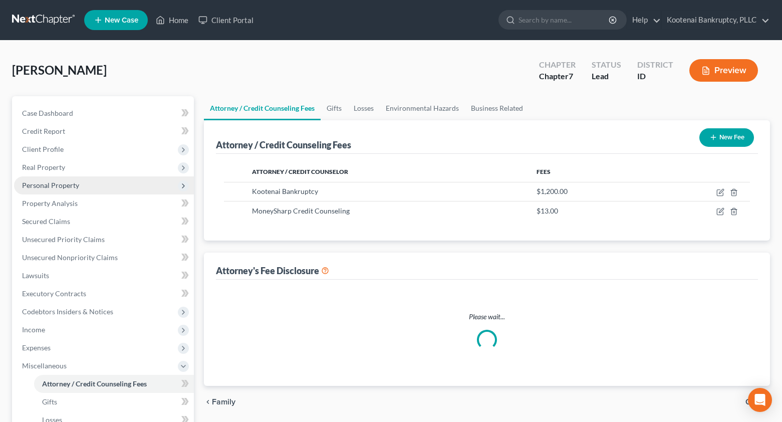
select select "3"
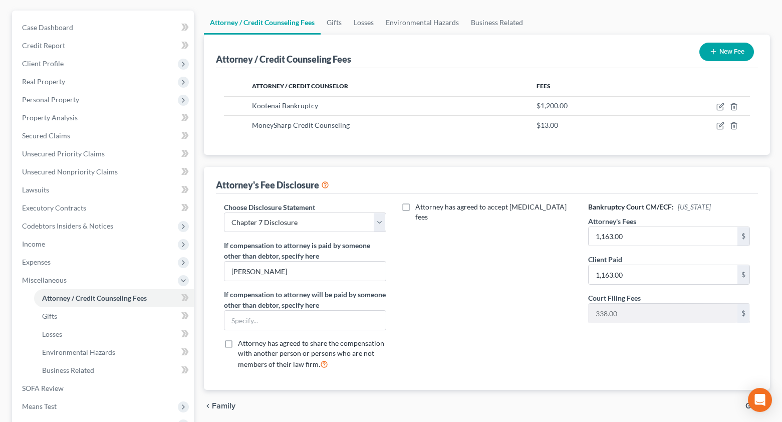
scroll to position [100, 0]
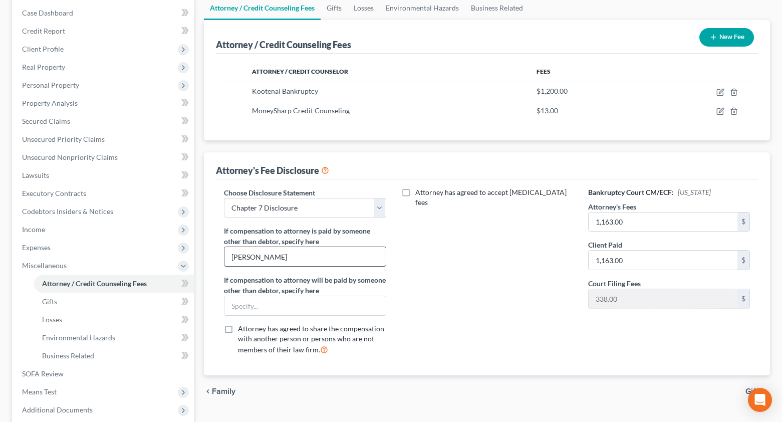
click at [276, 259] on input "[PERSON_NAME]" at bounding box center [304, 256] width 161 height 19
type input "[PERSON_NAME]"
click at [717, 93] on icon "button" at bounding box center [720, 92] width 8 height 8
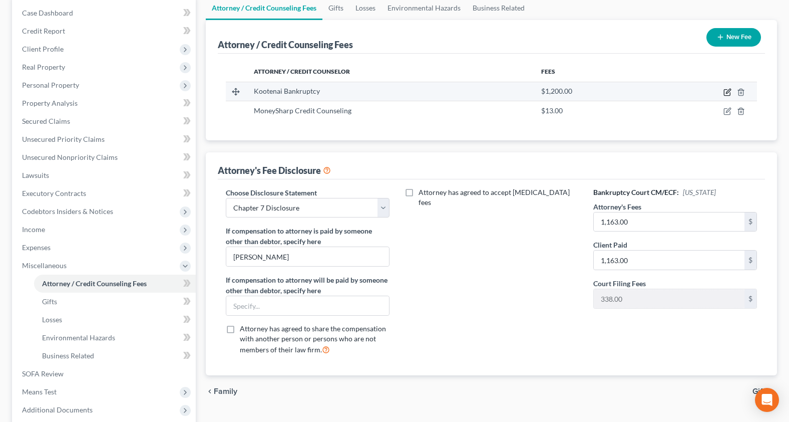
select select "13"
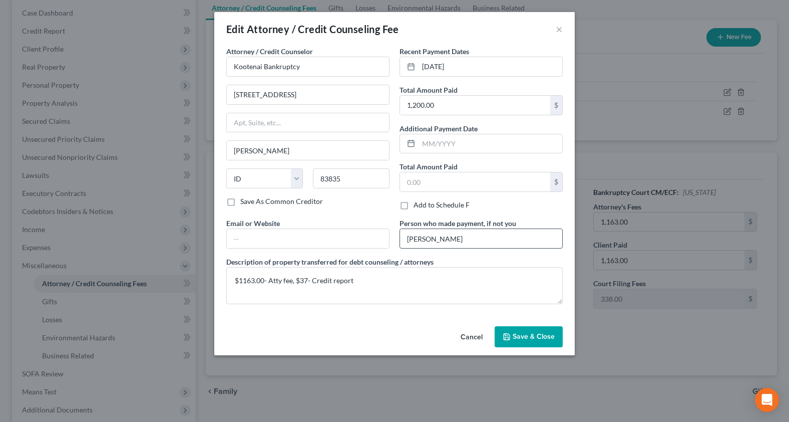
click at [451, 238] on input "[PERSON_NAME]" at bounding box center [481, 238] width 162 height 19
type input "[PERSON_NAME]"
click at [525, 334] on span "Save & Close" at bounding box center [534, 336] width 42 height 9
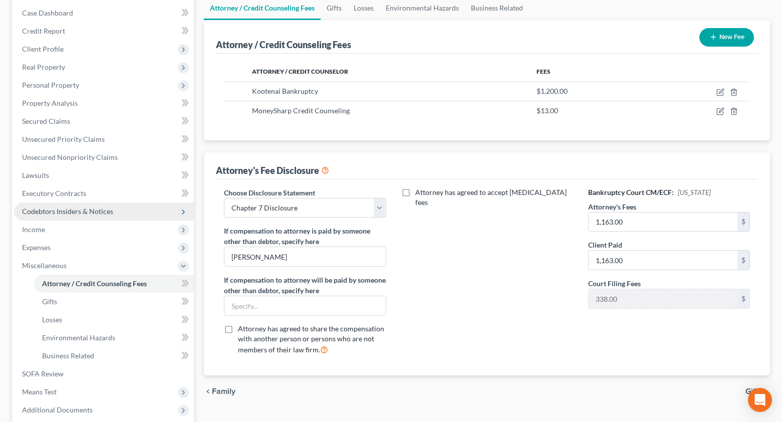
click at [41, 214] on span "Codebtors Insiders & Notices" at bounding box center [67, 211] width 91 height 9
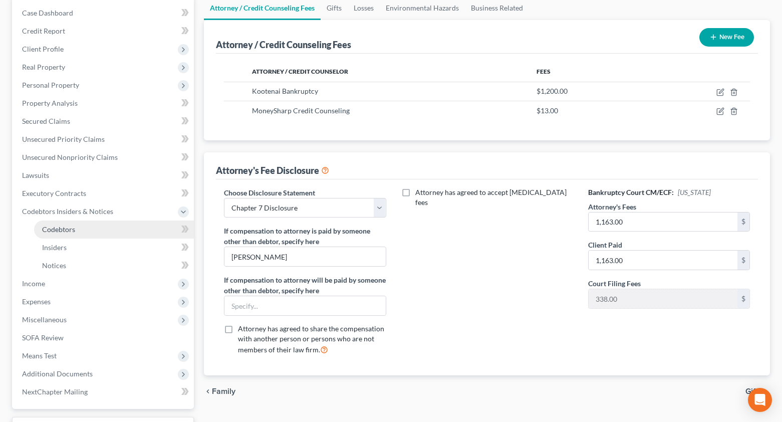
click at [60, 228] on span "Codebtors" at bounding box center [58, 229] width 33 height 9
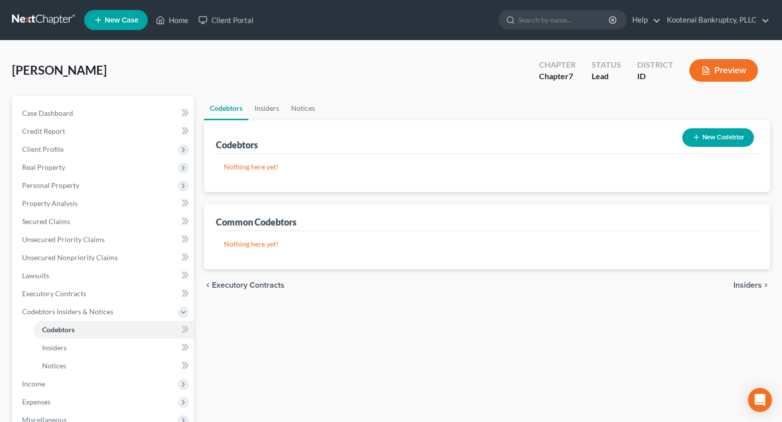
click at [721, 65] on button "Preview" at bounding box center [723, 70] width 69 height 23
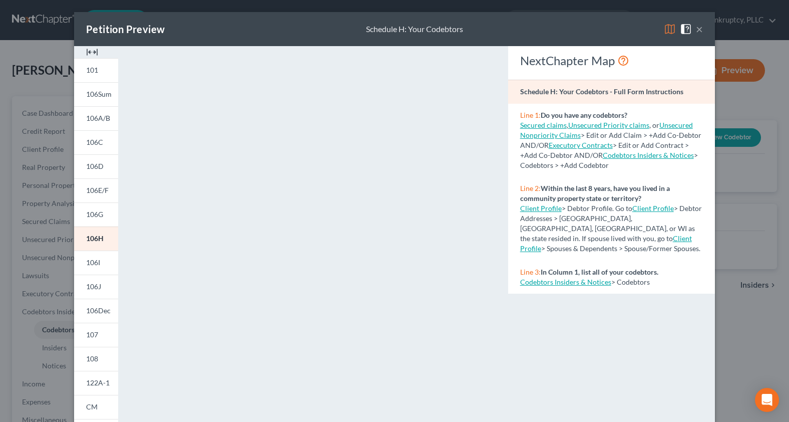
click at [87, 51] on img at bounding box center [92, 52] width 12 height 12
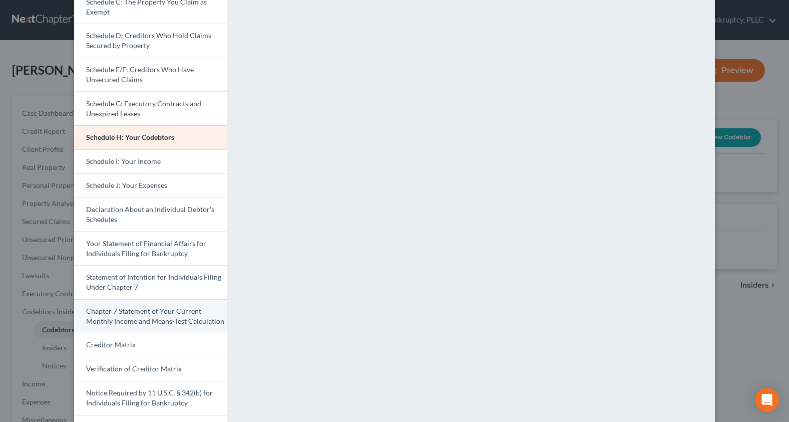
scroll to position [200, 0]
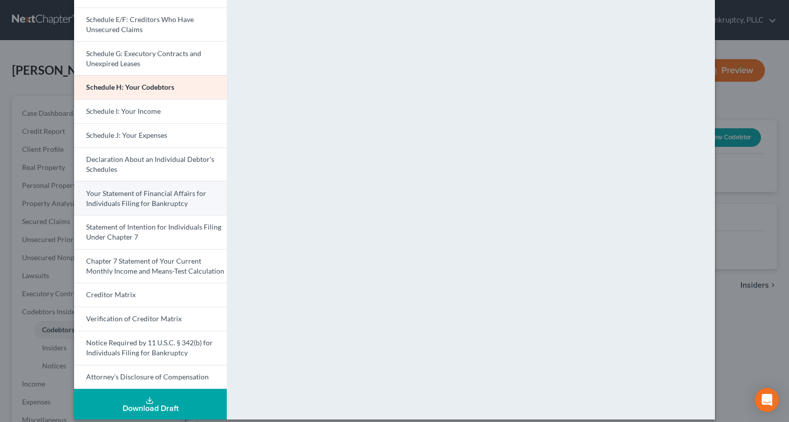
click at [130, 200] on span "Your Statement of Financial Affairs for Individuals Filing for Bankruptcy" at bounding box center [146, 198] width 120 height 19
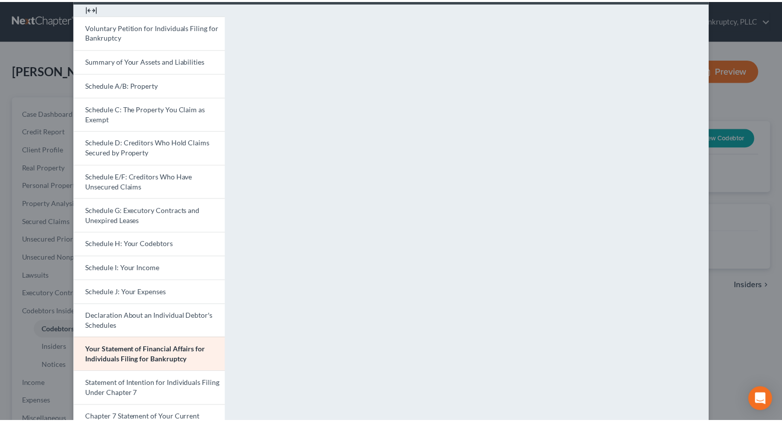
scroll to position [0, 0]
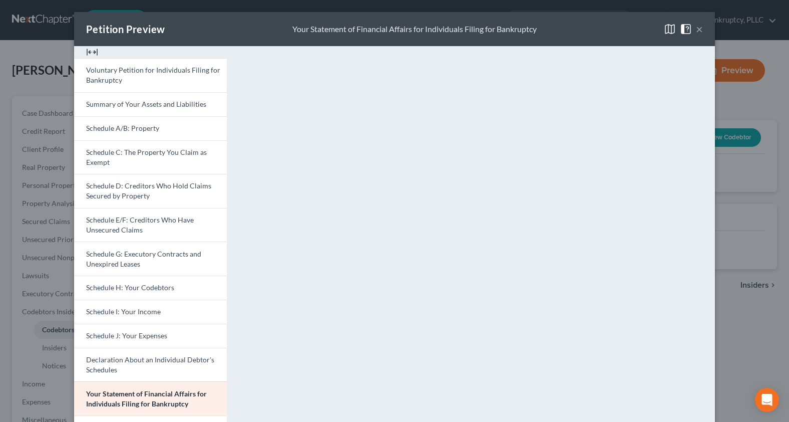
click at [696, 29] on button "×" at bounding box center [699, 29] width 7 height 12
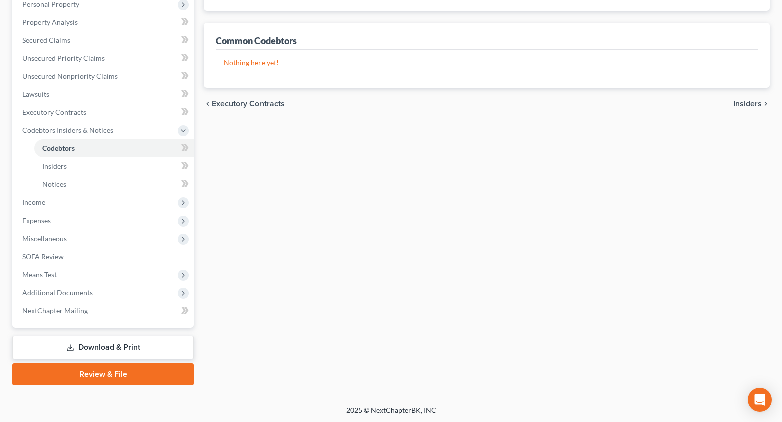
scroll to position [183, 0]
click at [91, 350] on link "Download & Print" at bounding box center [103, 346] width 182 height 24
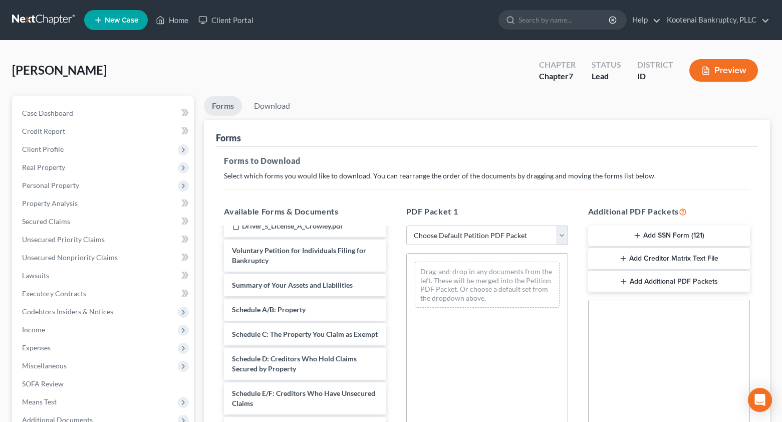
scroll to position [551, 0]
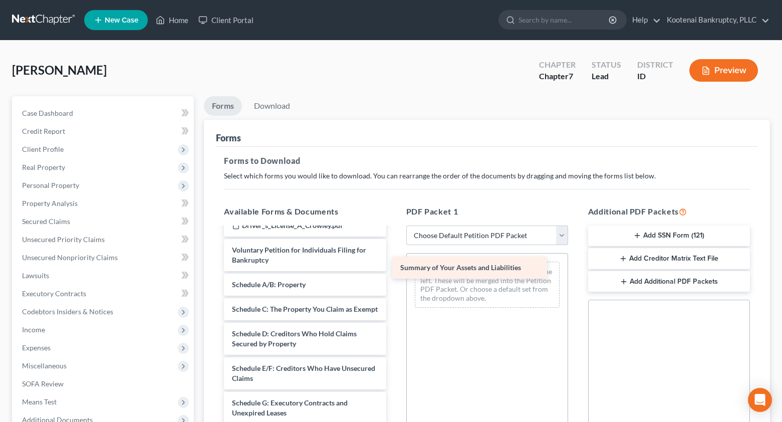
drag, startPoint x: 280, startPoint y: 295, endPoint x: 449, endPoint y: 268, distance: 170.4
click at [394, 268] on div "Summary of Your Assets and Liabilities Fee Waiver Form [DATE]_Statement_-_USB_S…" at bounding box center [305, 210] width 178 height 1067
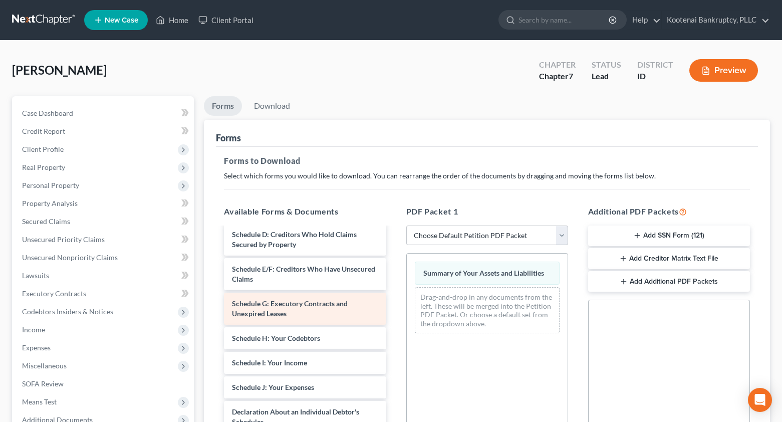
scroll to position [651, 0]
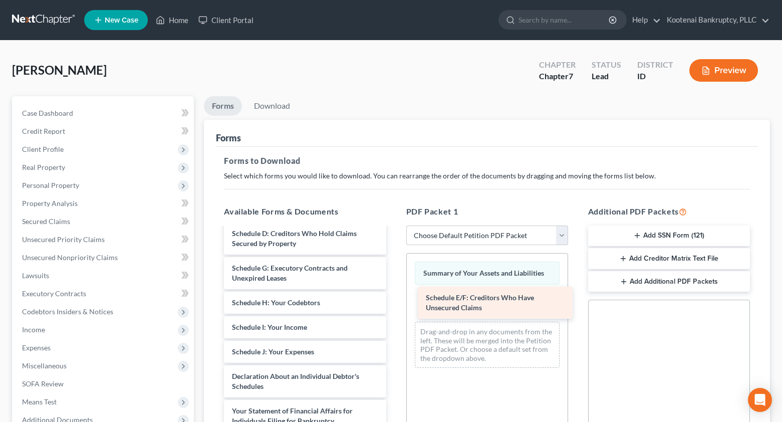
drag, startPoint x: 268, startPoint y: 290, endPoint x: 462, endPoint y: 301, distance: 194.1
click at [394, 301] on div "Schedule E/F: Creditors Who Have Unsecured Claims Fee Waiver Form [DATE]_Statem…" at bounding box center [305, 93] width 178 height 1032
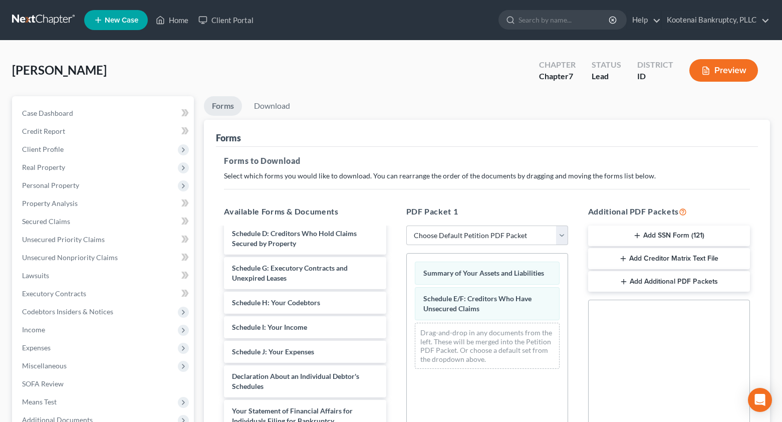
click at [462, 301] on span "Schedule E/F: Creditors Who Have Unsecured Claims" at bounding box center [477, 303] width 108 height 19
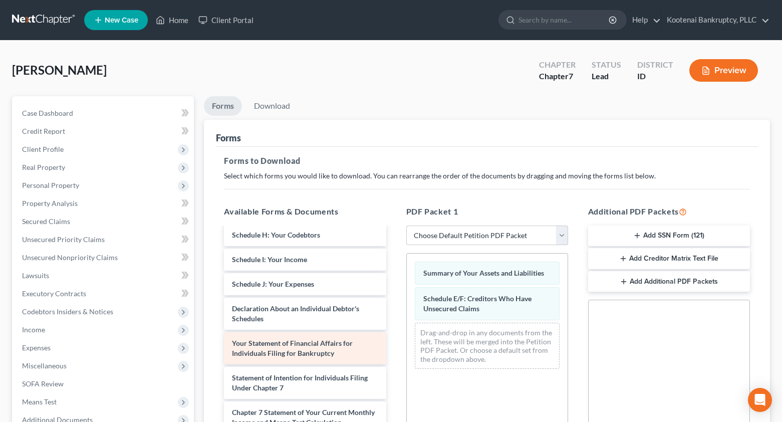
scroll to position [751, 0]
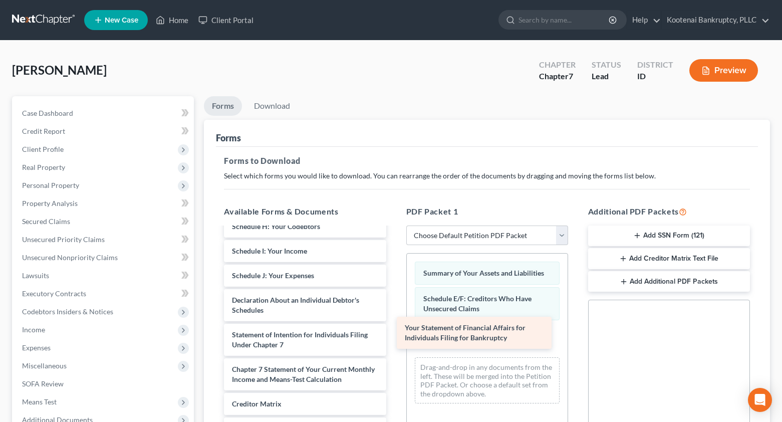
drag, startPoint x: 310, startPoint y: 336, endPoint x: 482, endPoint y: 333, distance: 172.8
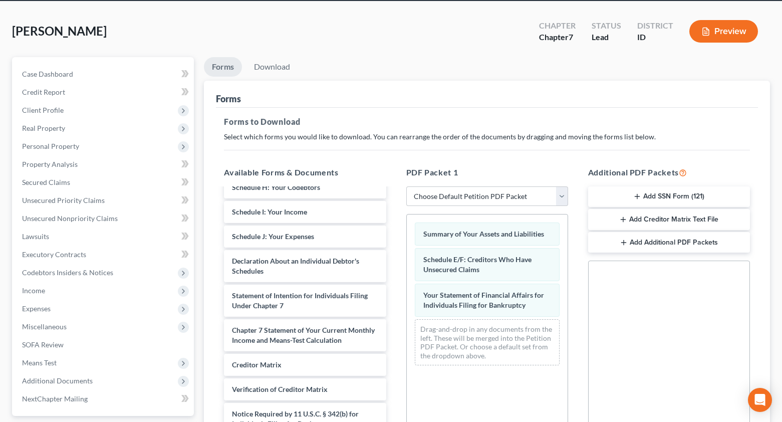
scroll to position [150, 0]
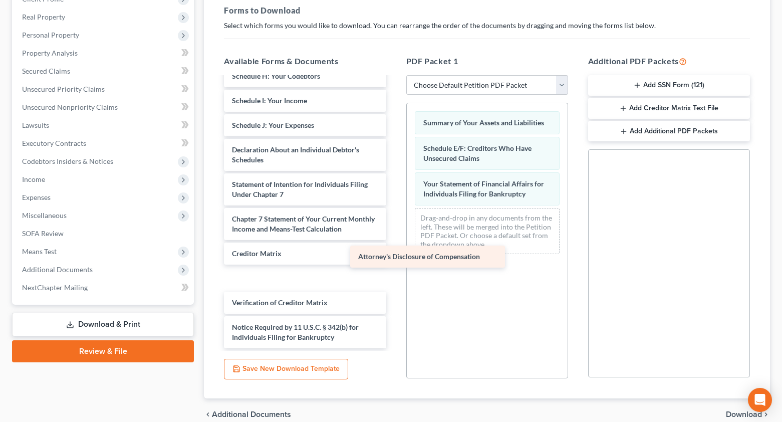
scroll to position [733, 0]
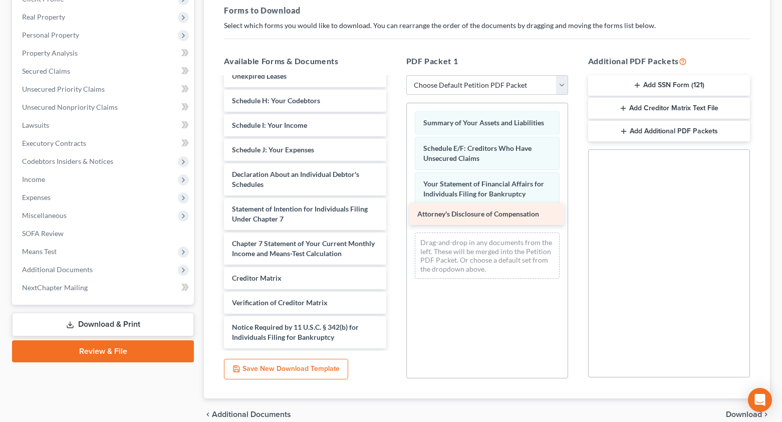
drag, startPoint x: 270, startPoint y: 338, endPoint x: 455, endPoint y: 214, distance: 222.5
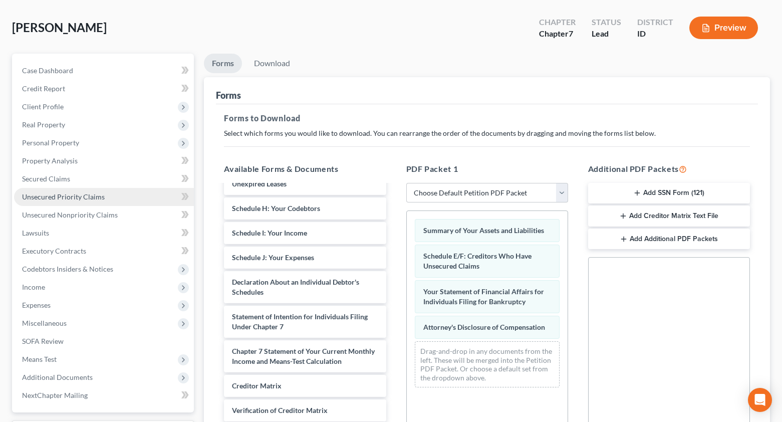
scroll to position [0, 0]
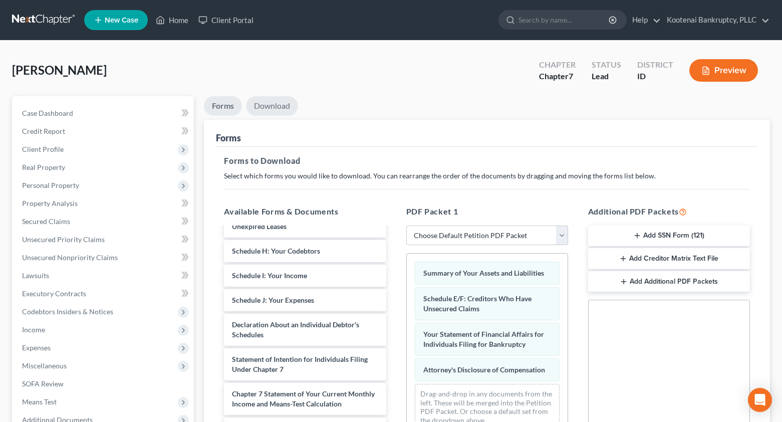
click at [286, 104] on link "Download" at bounding box center [272, 106] width 52 height 20
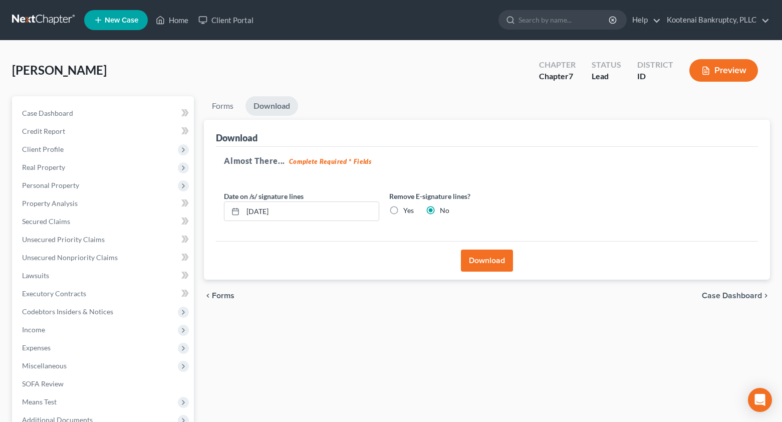
click at [478, 265] on button "Download" at bounding box center [487, 260] width 52 height 22
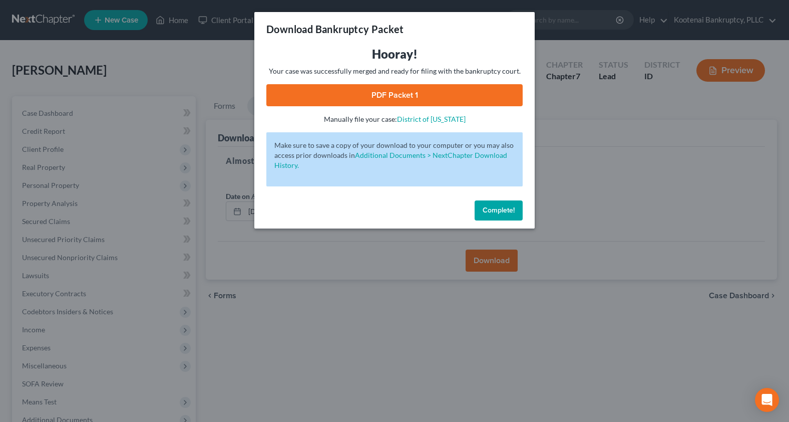
click at [386, 91] on link "PDF Packet 1" at bounding box center [394, 95] width 256 height 22
click at [498, 214] on span "Complete!" at bounding box center [499, 210] width 32 height 9
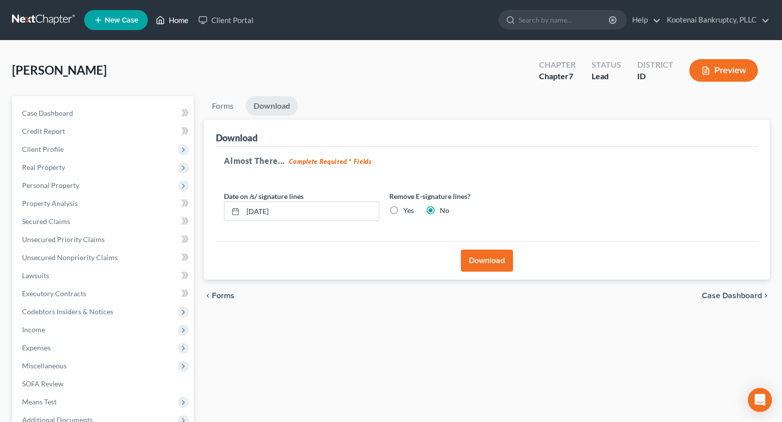
click at [179, 22] on link "Home" at bounding box center [172, 20] width 43 height 18
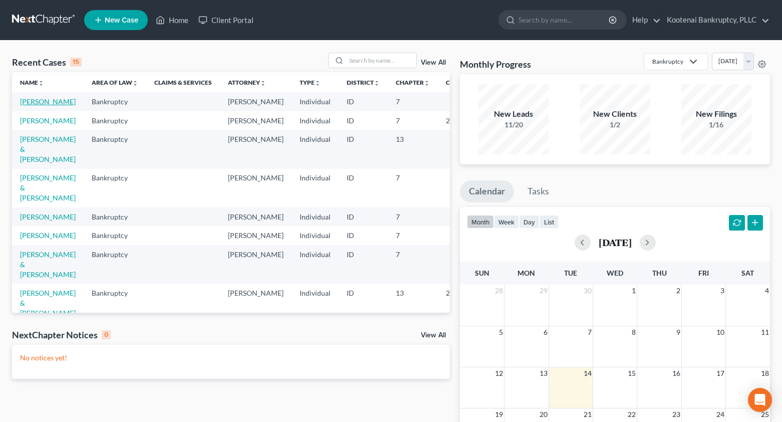
click at [32, 99] on link "[PERSON_NAME]" at bounding box center [48, 101] width 56 height 9
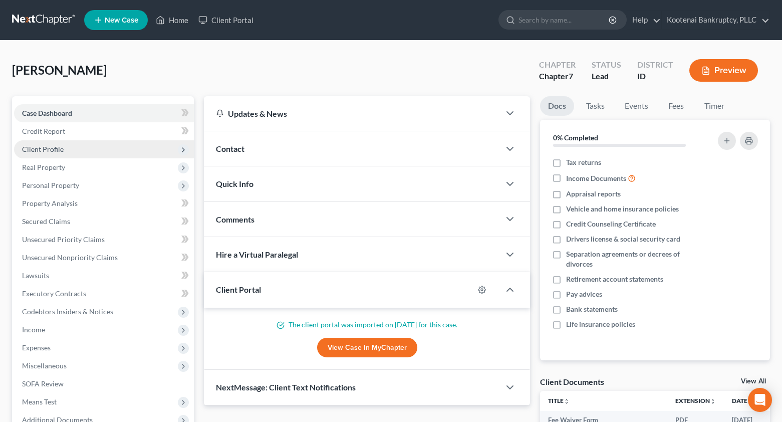
click at [29, 147] on span "Client Profile" at bounding box center [43, 149] width 42 height 9
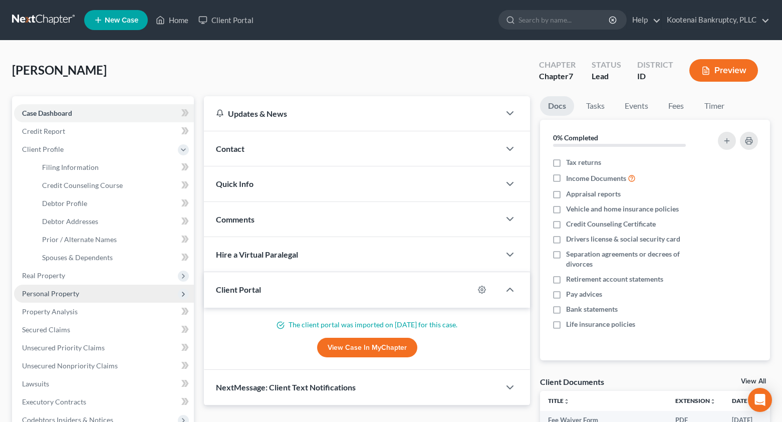
click at [29, 291] on span "Personal Property" at bounding box center [50, 293] width 57 height 9
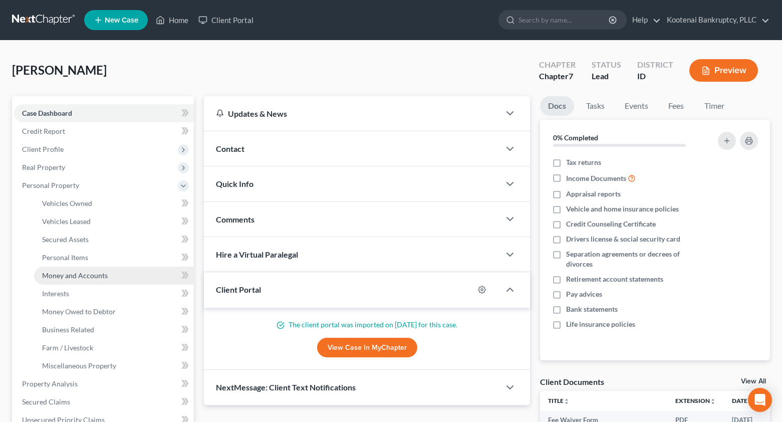
click at [63, 276] on span "Money and Accounts" at bounding box center [75, 275] width 66 height 9
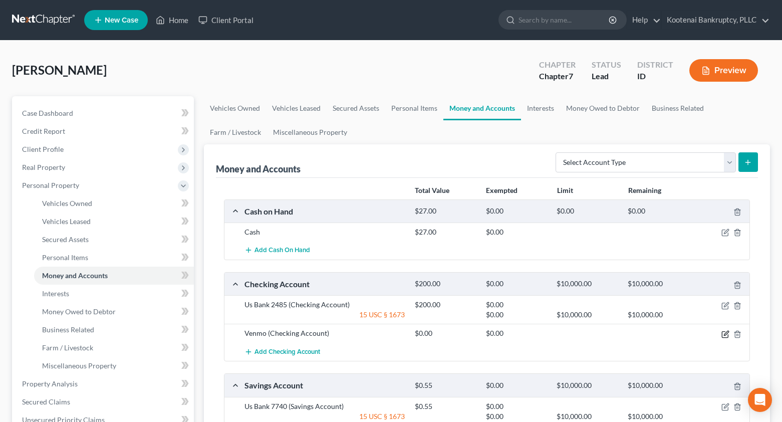
click at [725, 336] on icon "button" at bounding box center [725, 334] width 8 height 8
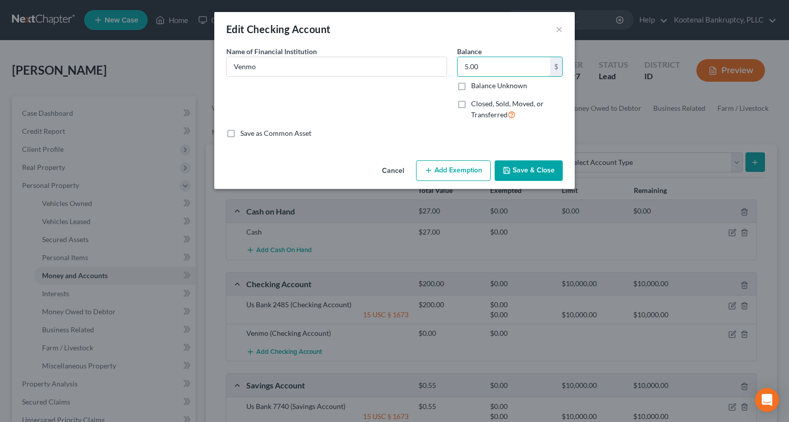
type input "5.00"
click at [512, 171] on button "Save & Close" at bounding box center [529, 170] width 68 height 21
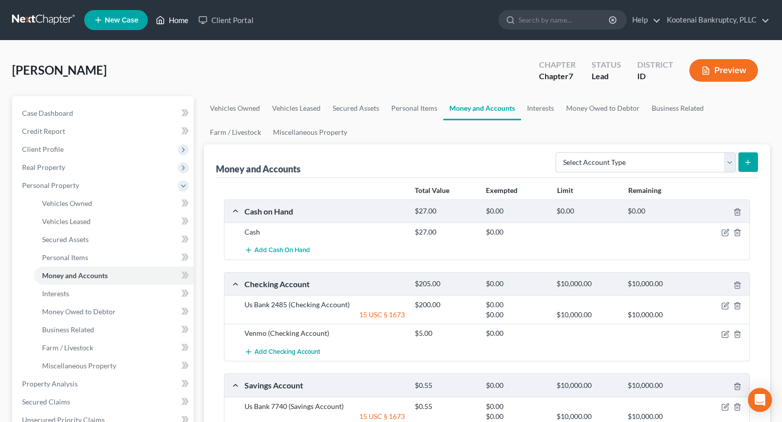
click at [183, 20] on link "Home" at bounding box center [172, 20] width 43 height 18
